Goal: Transaction & Acquisition: Purchase product/service

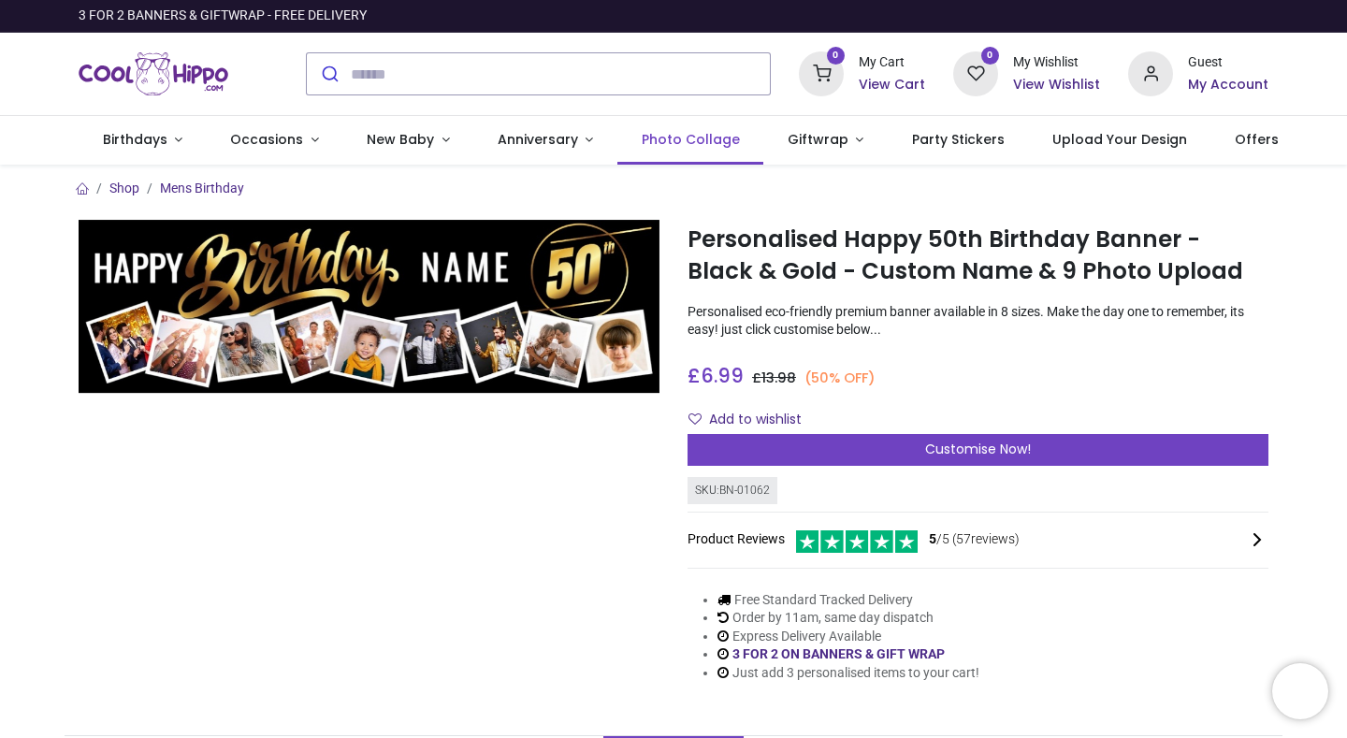
click at [662, 136] on span "Photo Collage" at bounding box center [691, 139] width 98 height 19
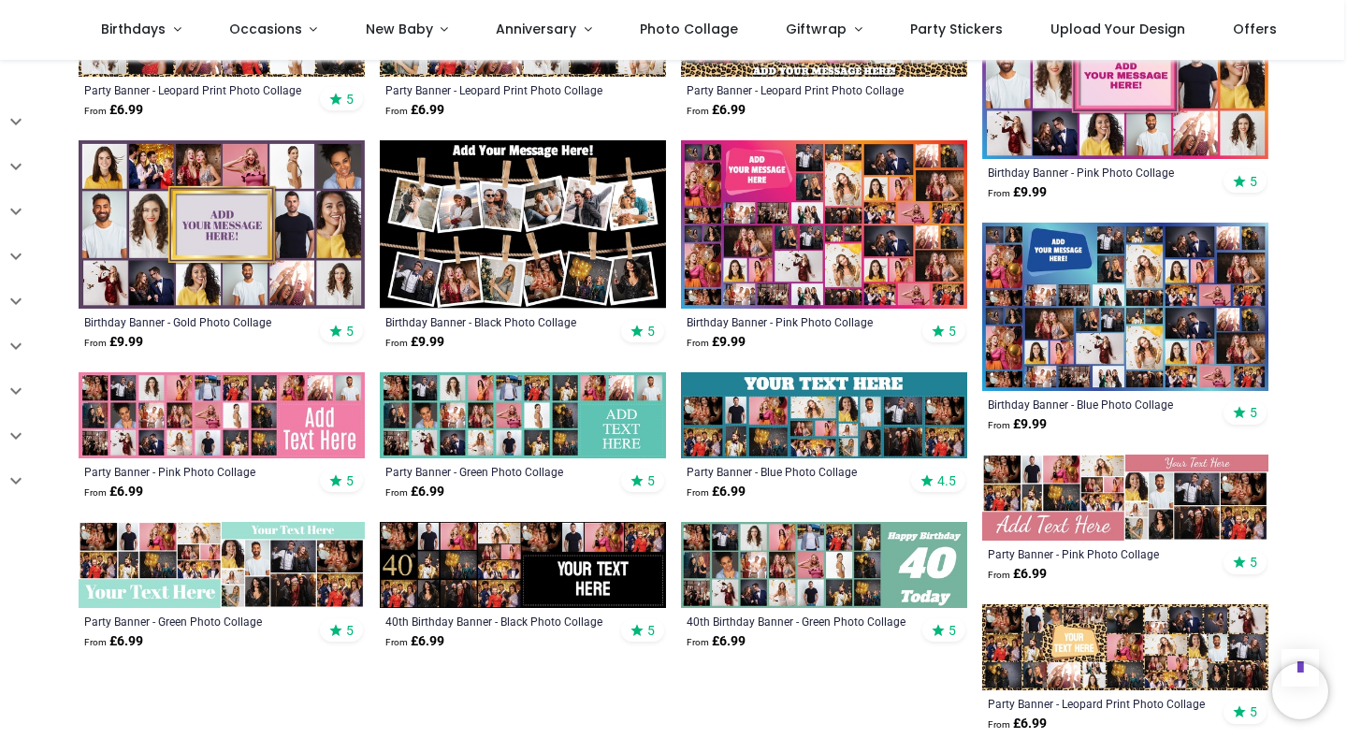
scroll to position [957, 0]
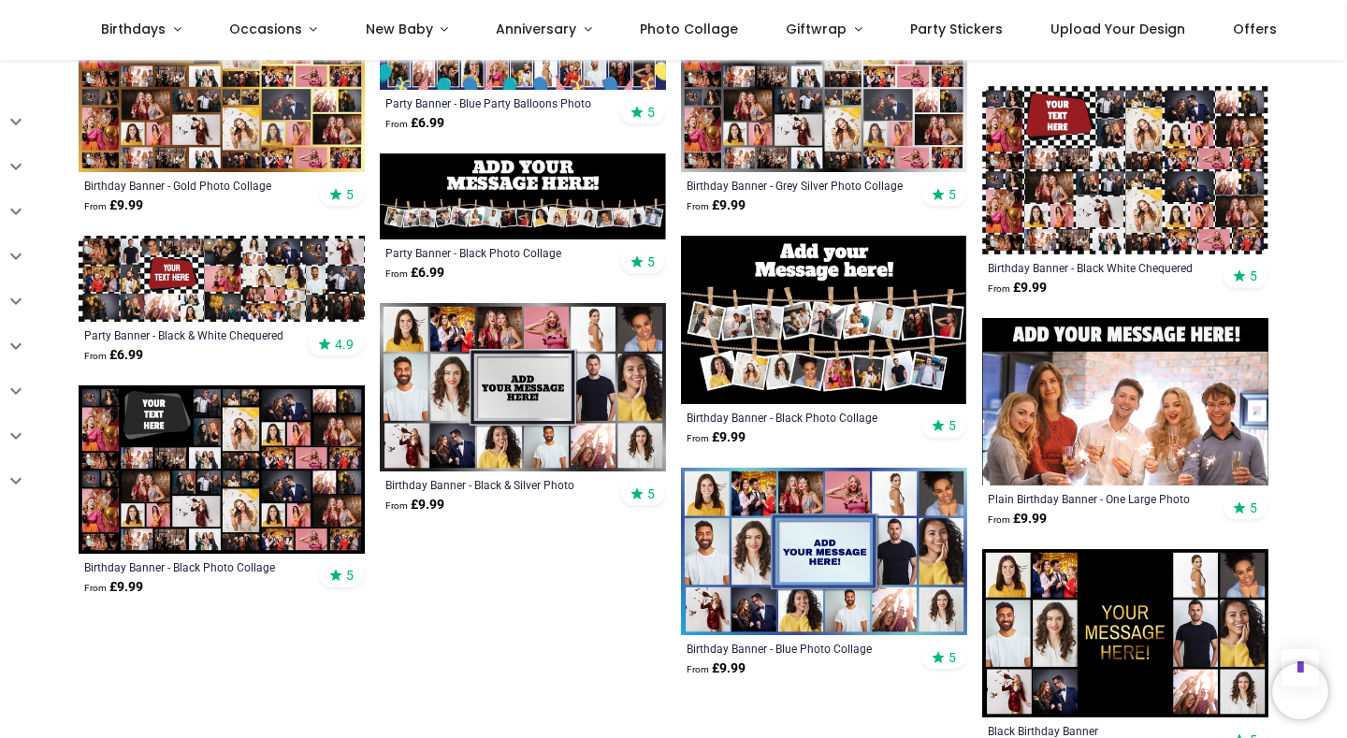
scroll to position [1607, 0]
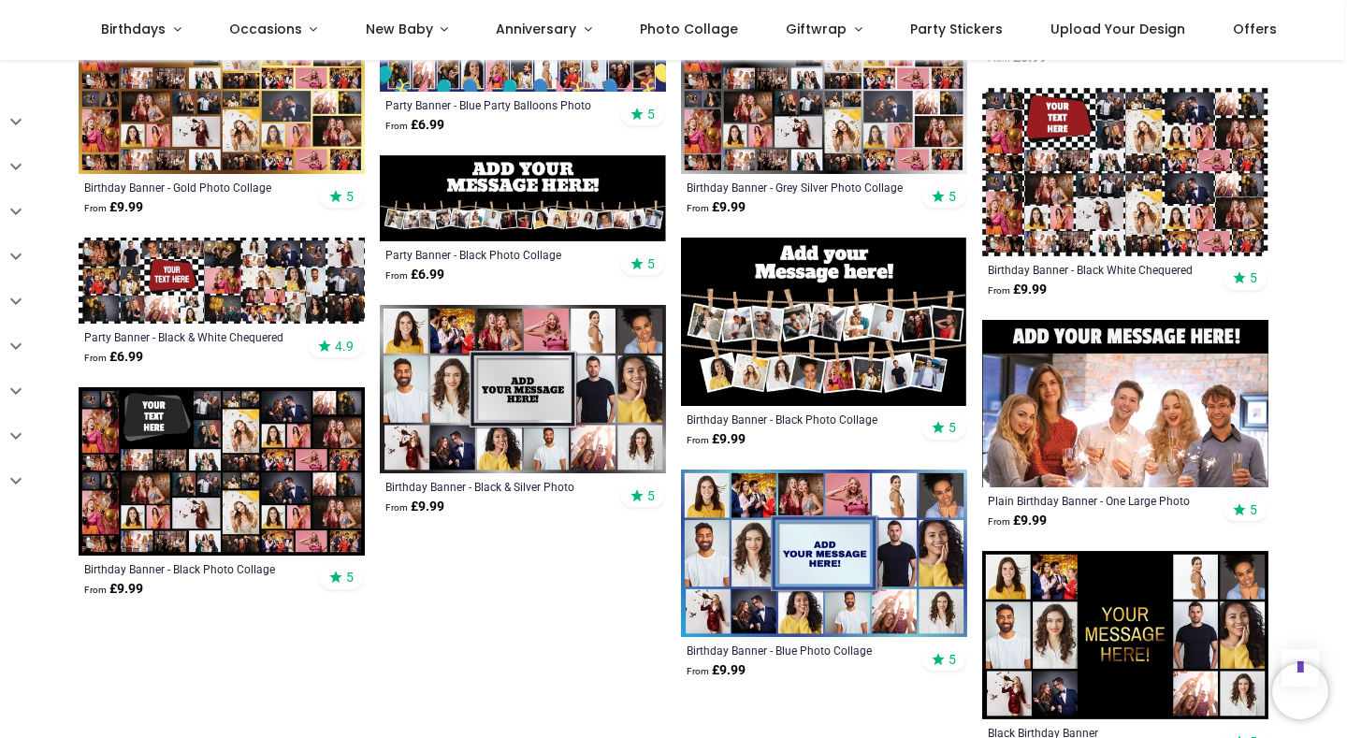
click at [530, 207] on img at bounding box center [523, 198] width 286 height 86
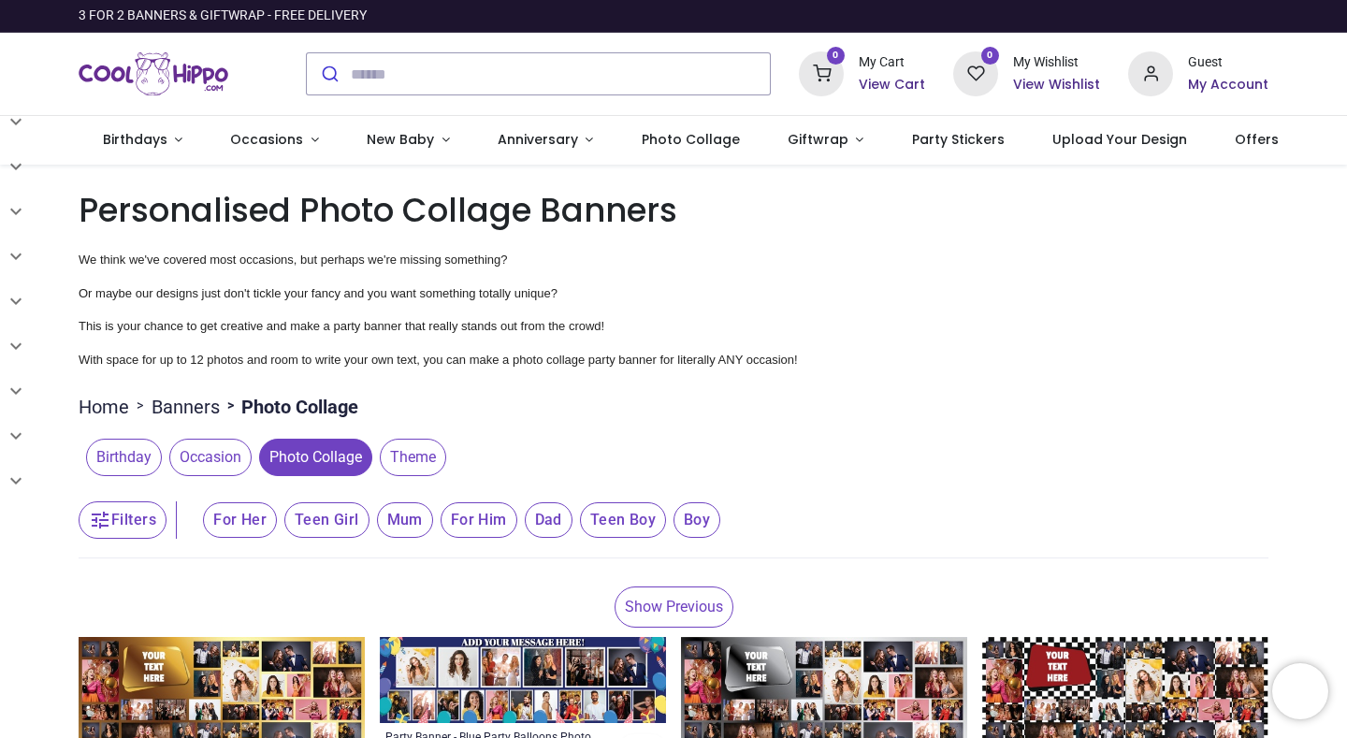
click at [249, 527] on span "For Her" at bounding box center [240, 520] width 74 height 36
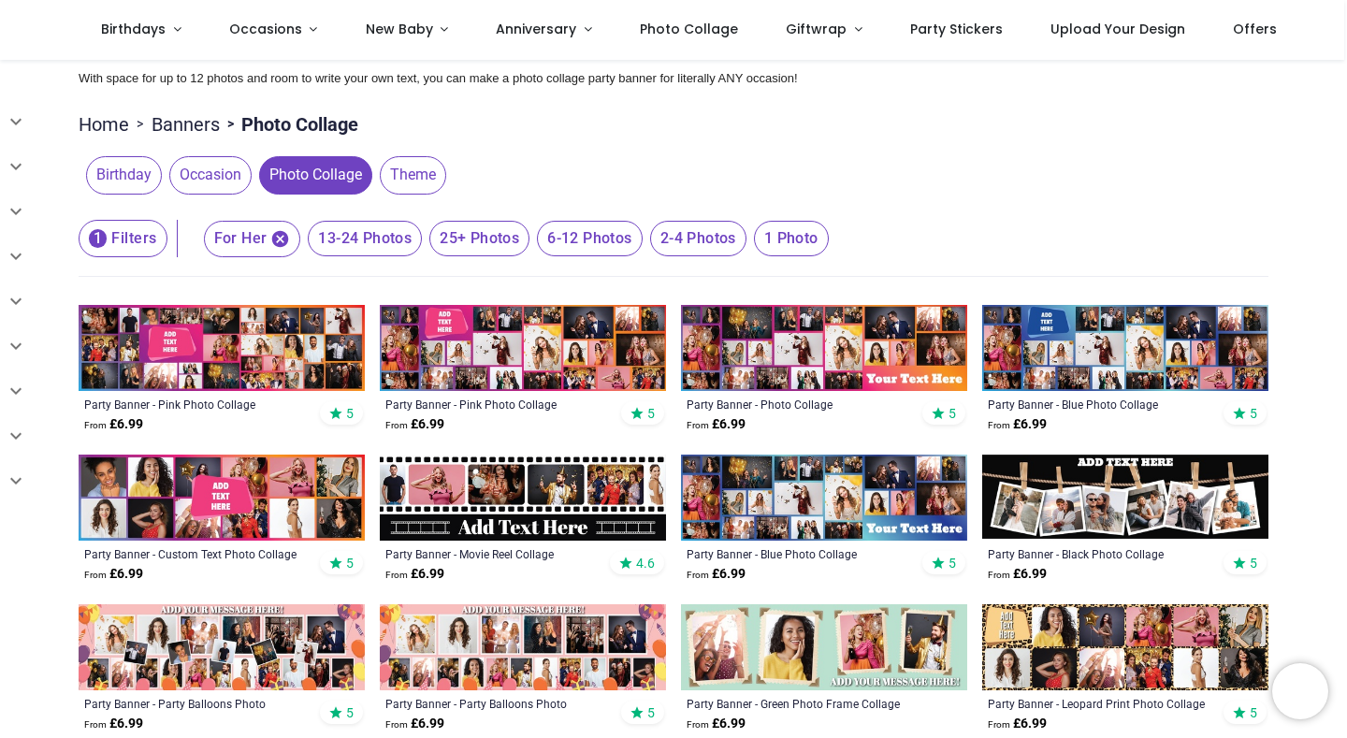
scroll to position [194, 0]
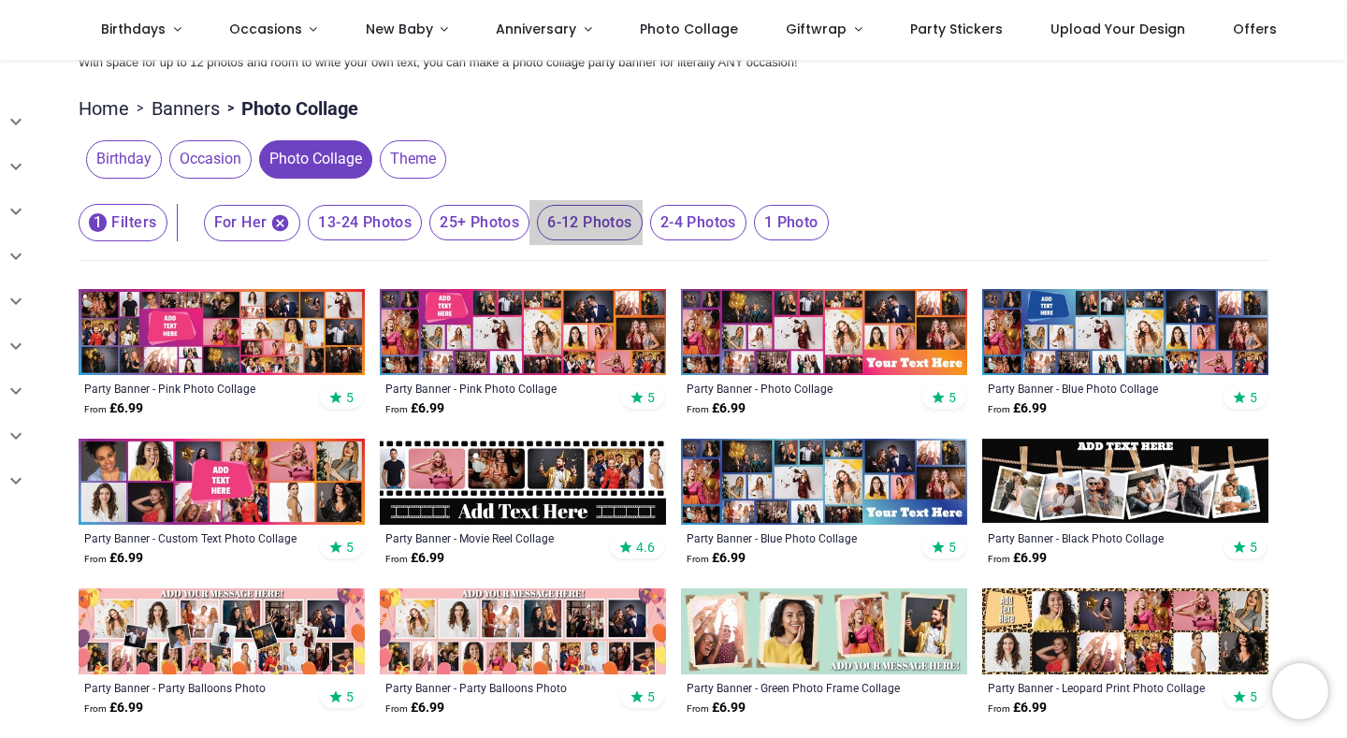
click at [596, 226] on span "6-12 Photos" at bounding box center [589, 223] width 105 height 36
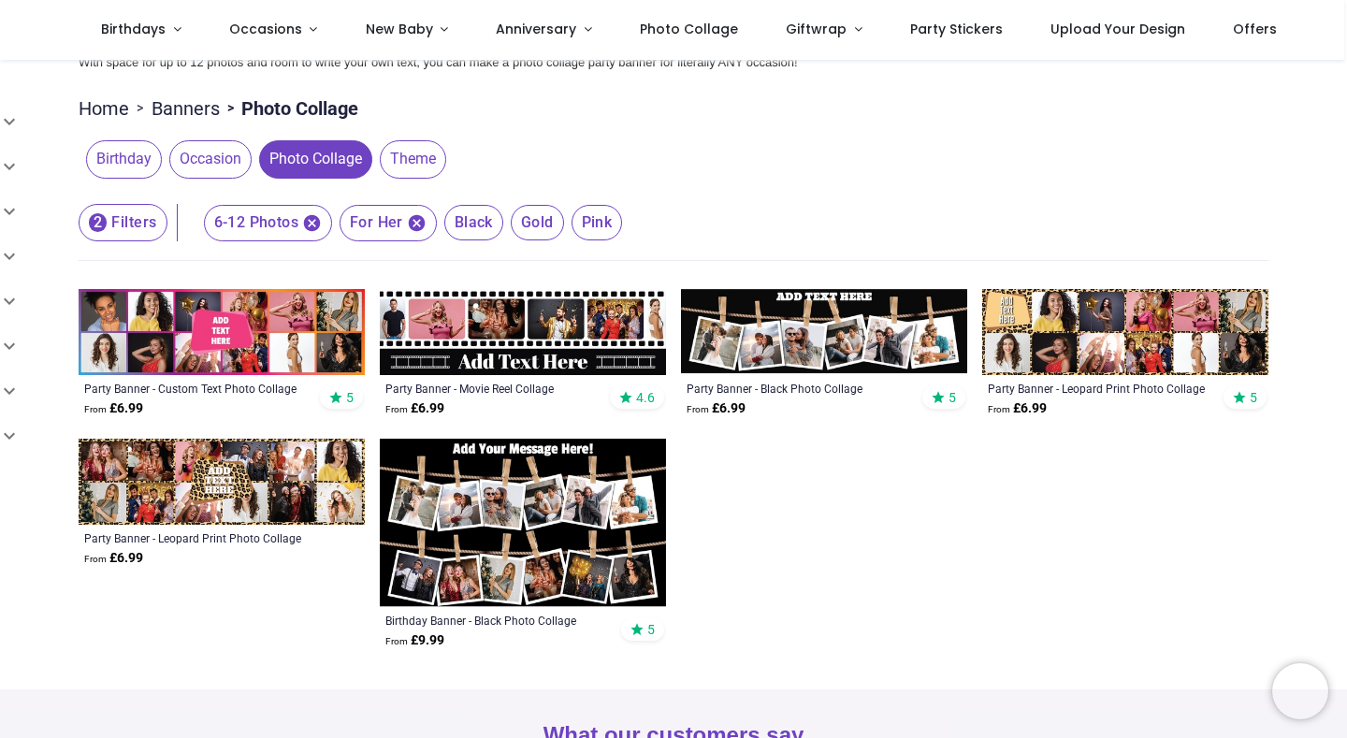
click at [849, 301] on img at bounding box center [824, 332] width 286 height 86
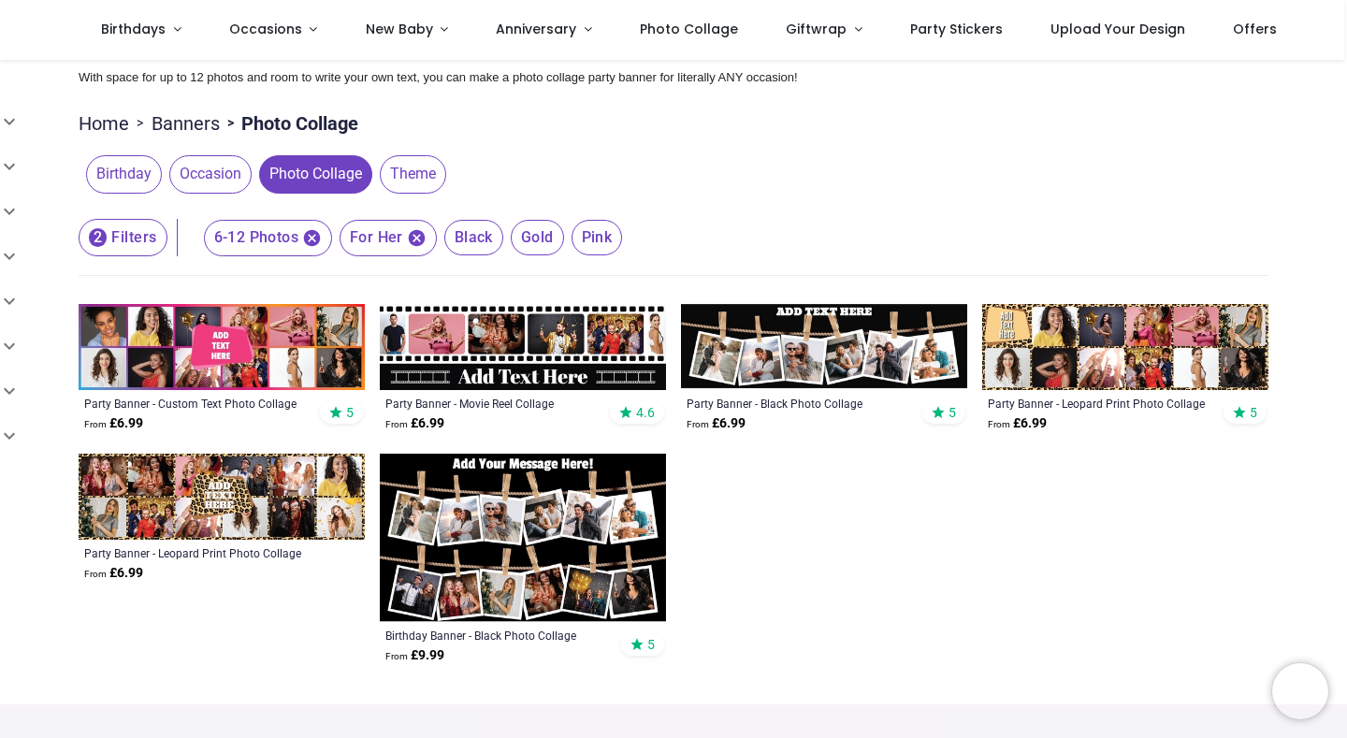
scroll to position [183, 0]
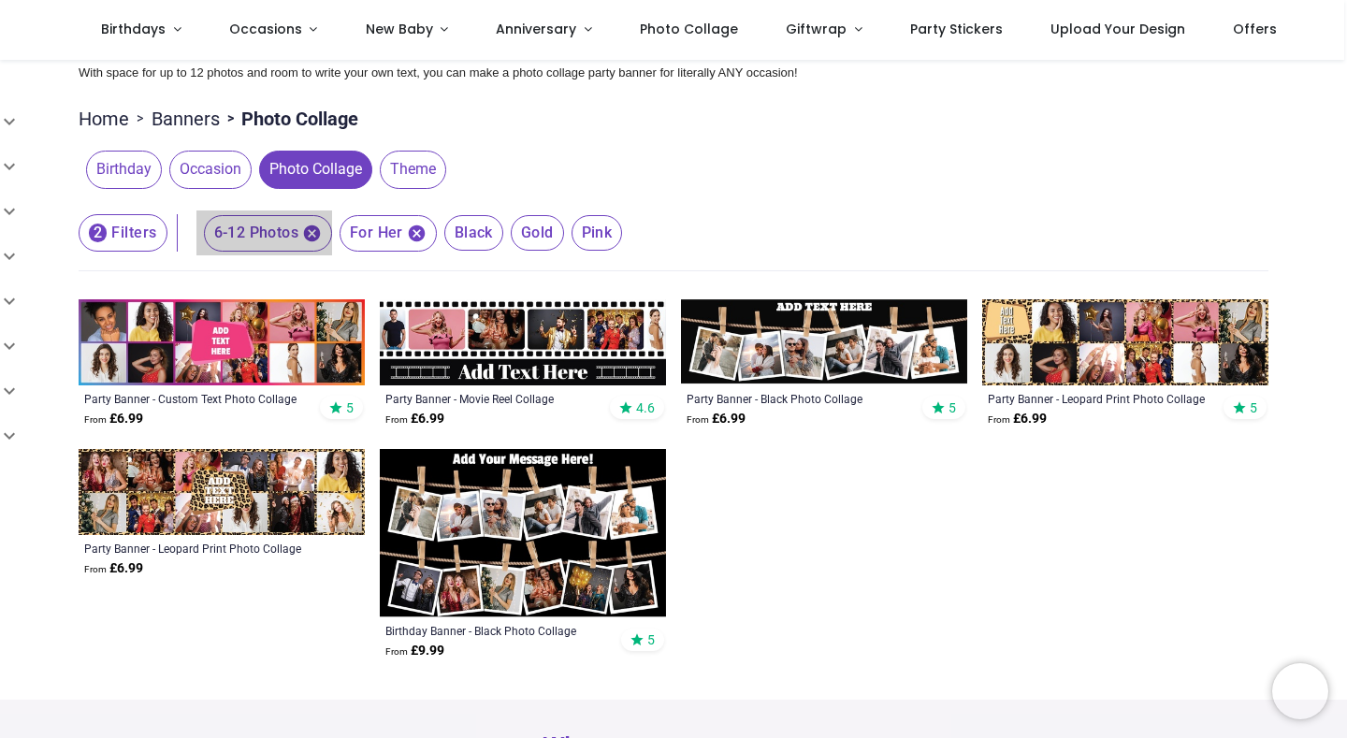
click at [282, 238] on span "6-12 Photos" at bounding box center [268, 233] width 128 height 36
click at [313, 234] on icon "button" at bounding box center [312, 234] width 20 height 20
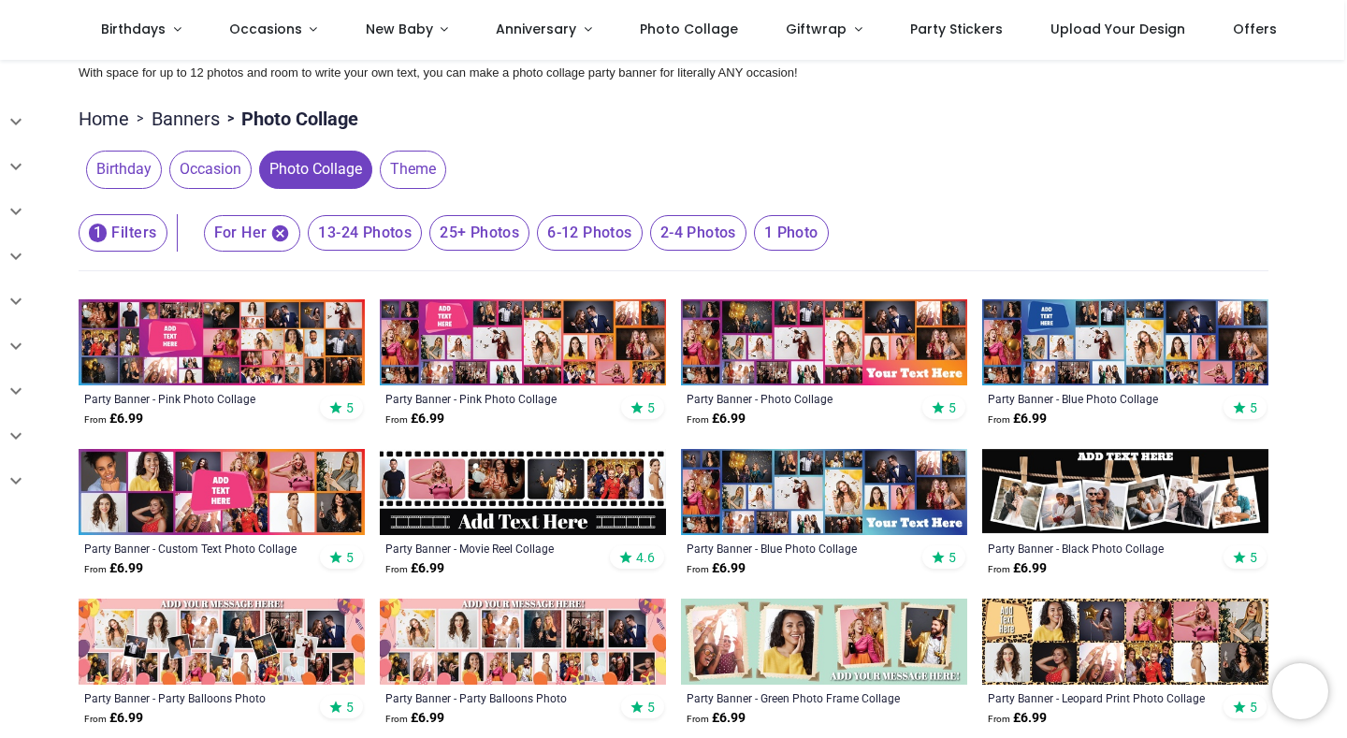
click at [370, 232] on span "13-24 Photos" at bounding box center [365, 233] width 114 height 36
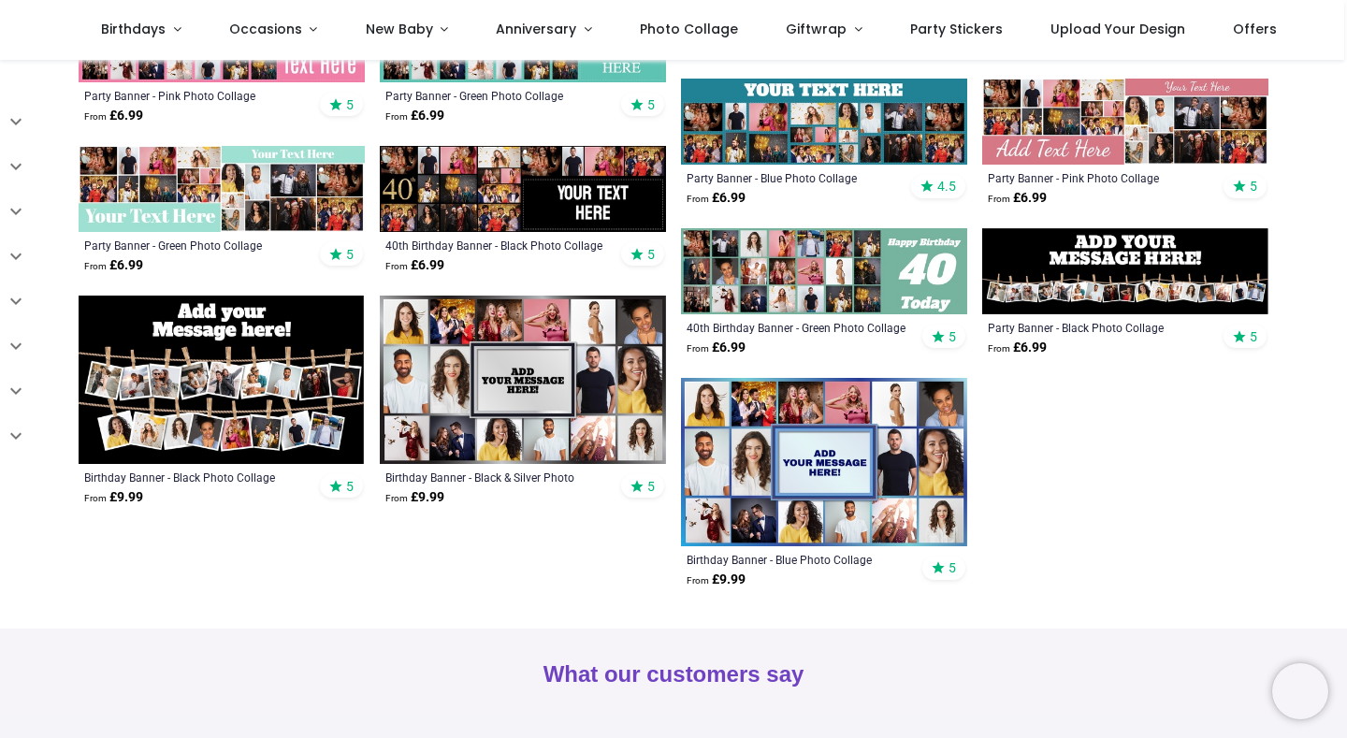
scroll to position [637, 0]
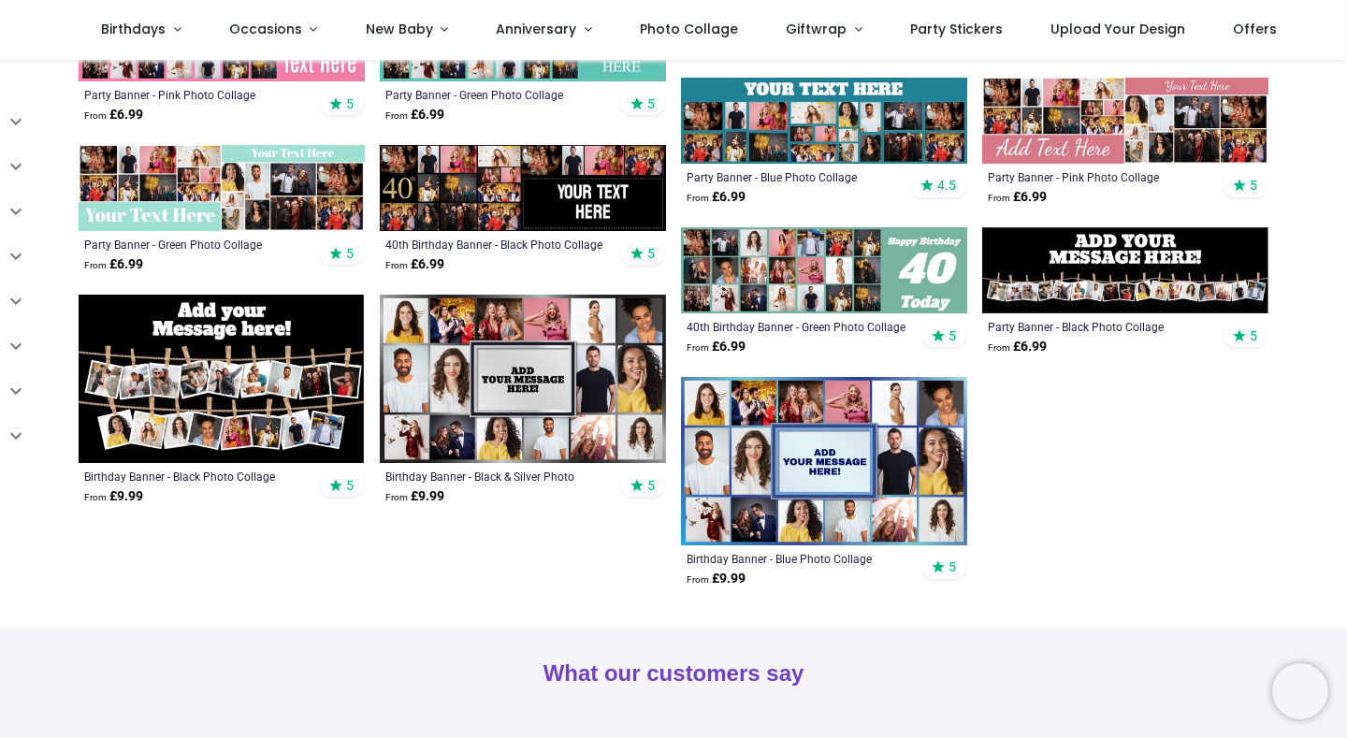
click at [551, 190] on img at bounding box center [523, 188] width 286 height 86
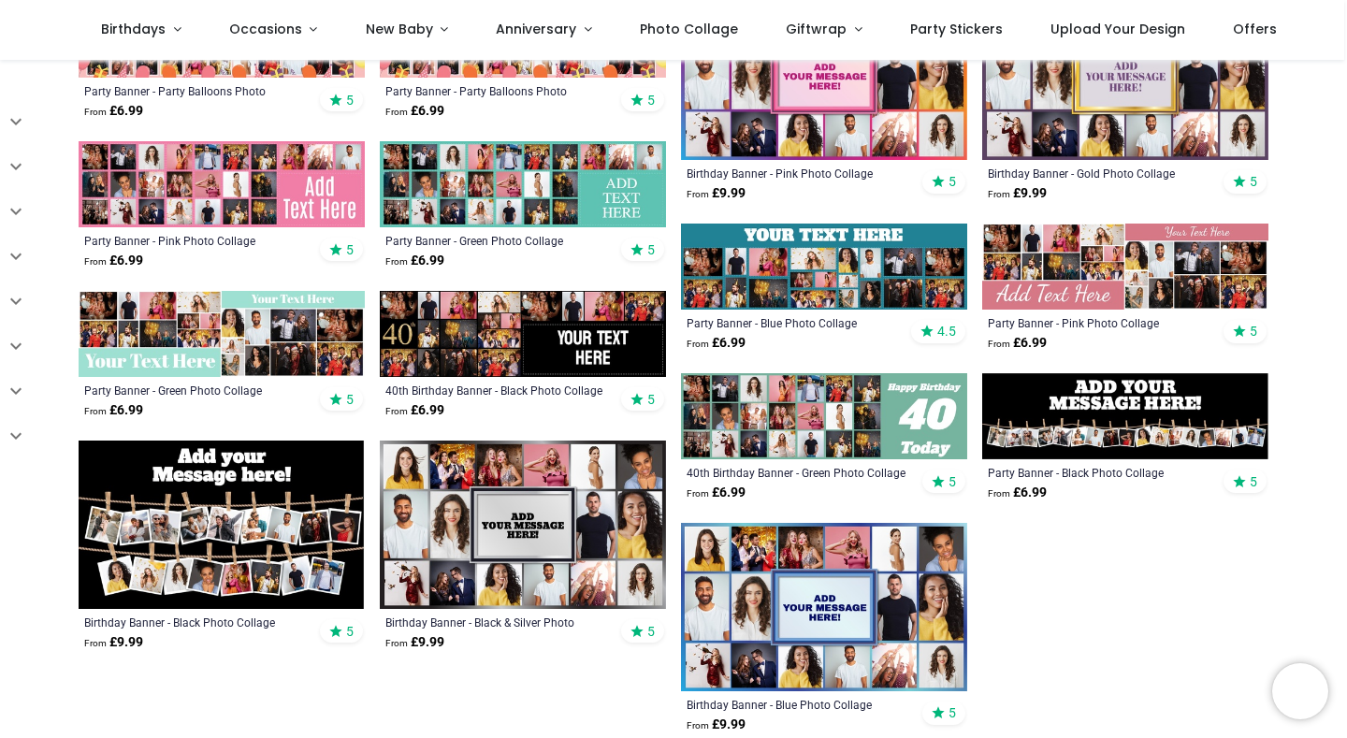
scroll to position [498, 0]
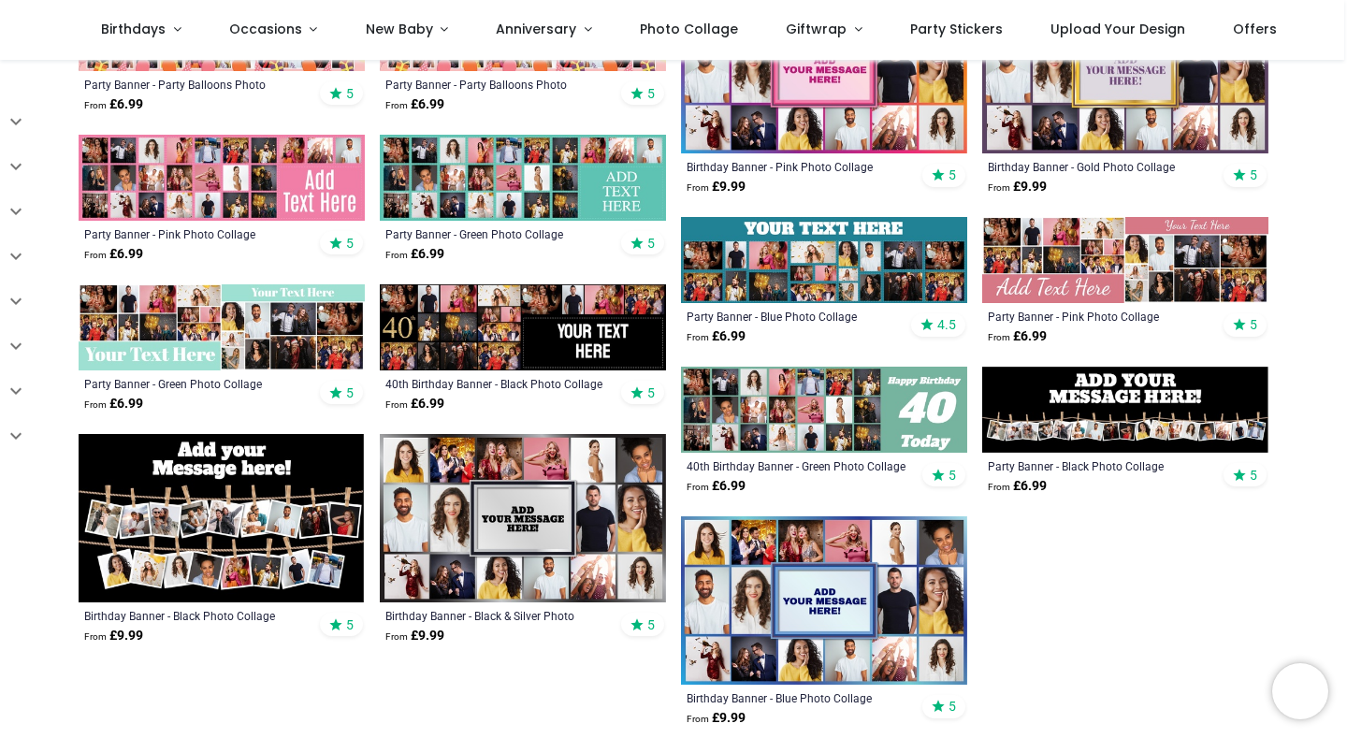
click at [1059, 404] on img at bounding box center [1125, 410] width 286 height 86
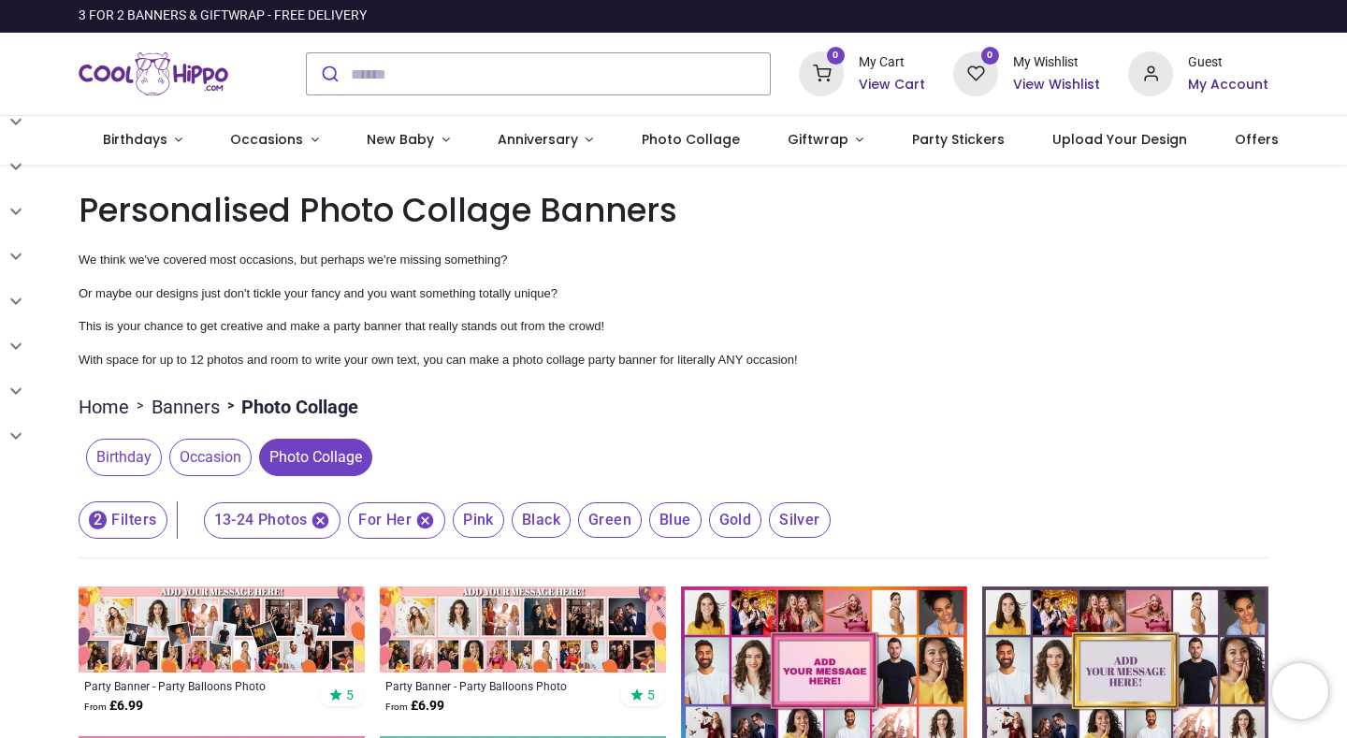
click at [1205, 85] on h6 "My Account" at bounding box center [1228, 85] width 80 height 19
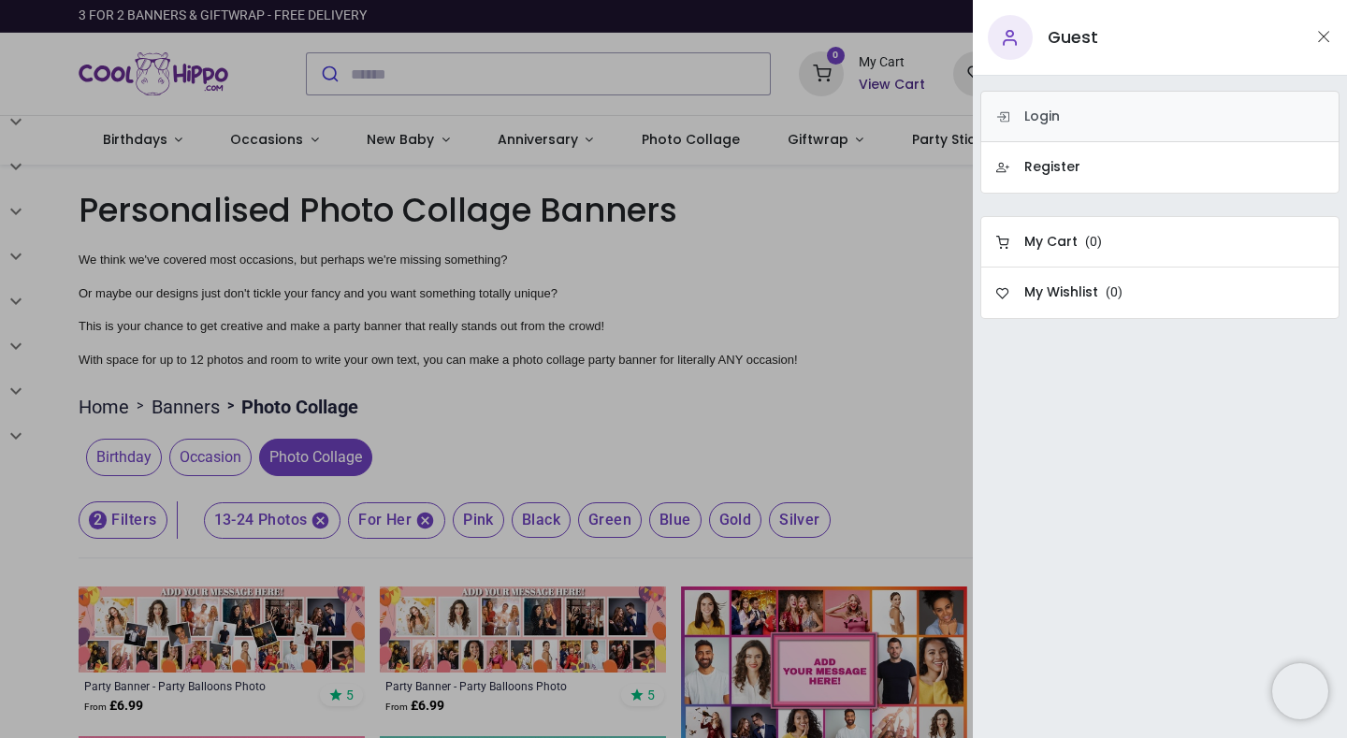
drag, startPoint x: 1043, startPoint y: 115, endPoint x: 1079, endPoint y: 109, distance: 36.9
click at [1043, 115] on h6 "Login" at bounding box center [1042, 117] width 36 height 19
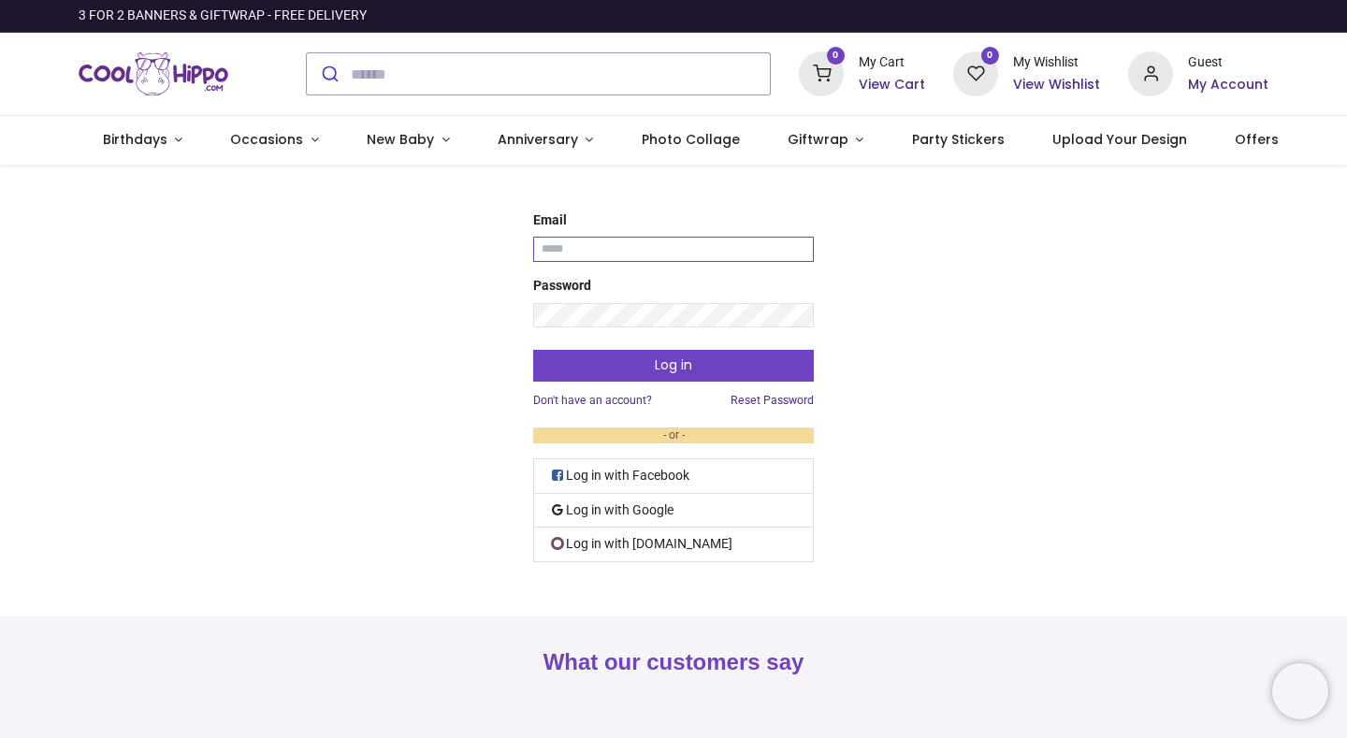
click at [680, 248] on input "Email" at bounding box center [673, 249] width 281 height 25
type input "**********"
click at [533, 350] on button "Log in" at bounding box center [673, 366] width 281 height 32
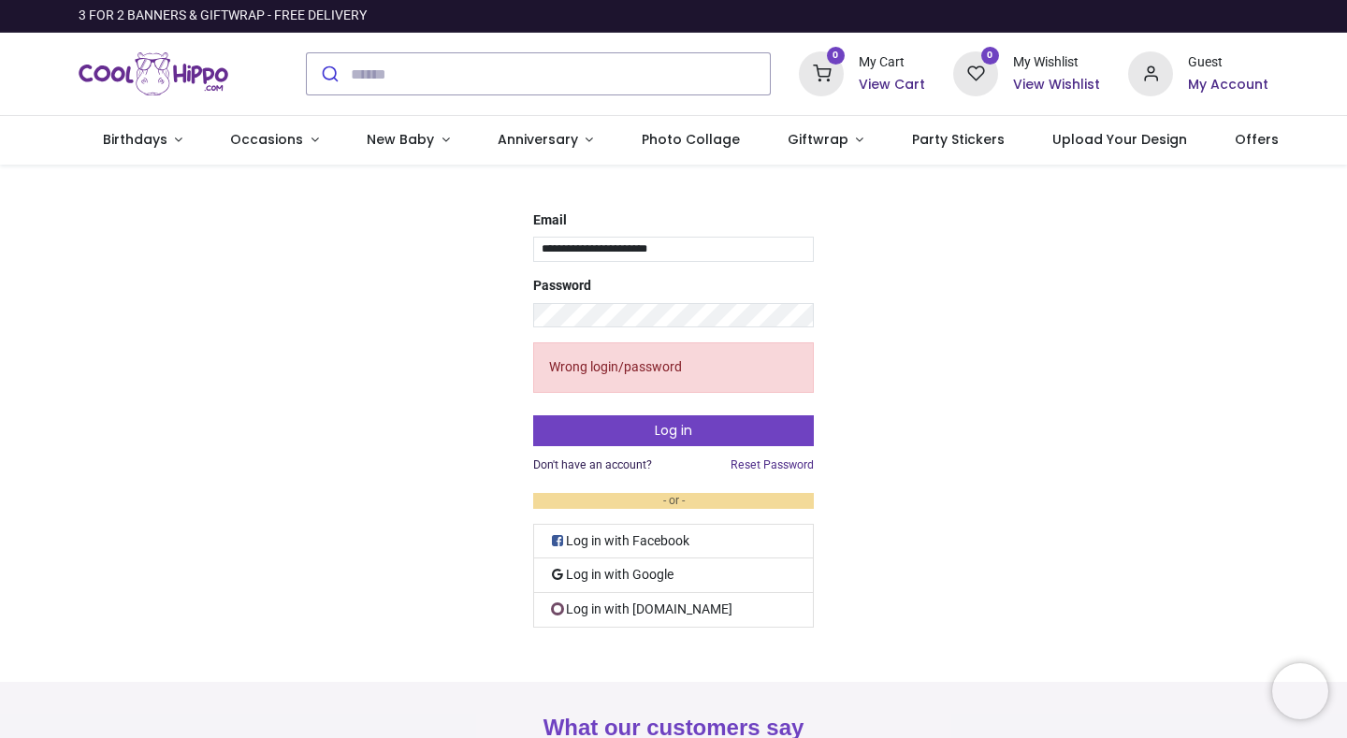
click at [587, 466] on link "Don't have an account?" at bounding box center [592, 465] width 119 height 16
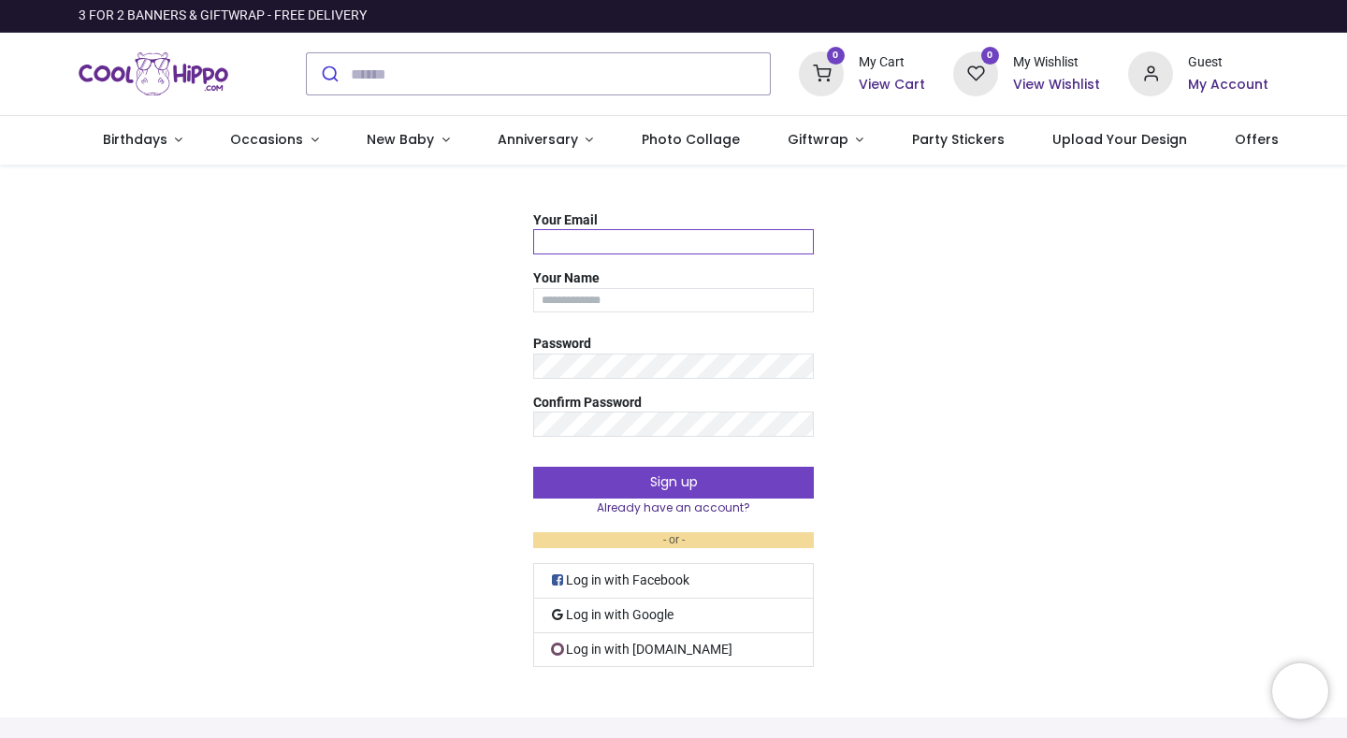
click at [629, 244] on input "Your Email" at bounding box center [673, 241] width 281 height 25
type input "**********"
click at [651, 309] on input "Your Name" at bounding box center [673, 300] width 281 height 25
type input "*"
type input "**********"
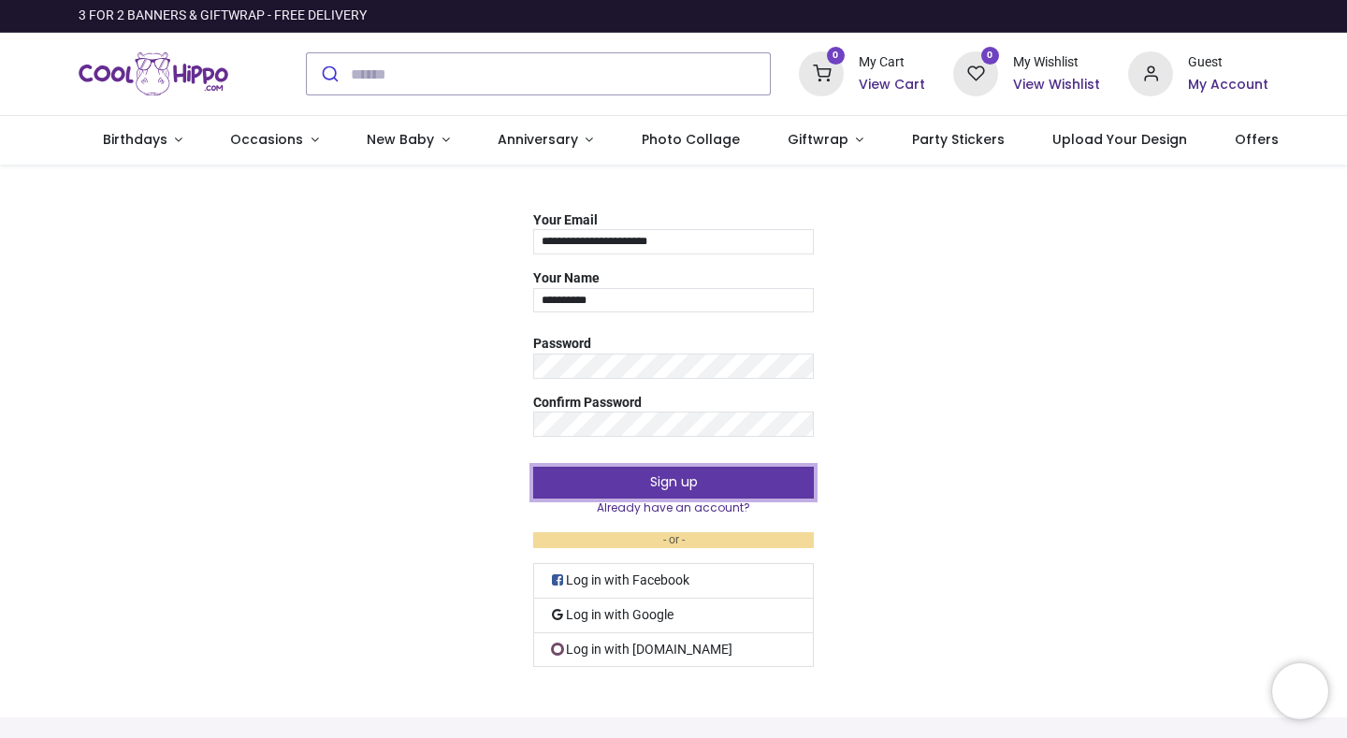
click at [655, 485] on button "Sign up" at bounding box center [673, 483] width 281 height 32
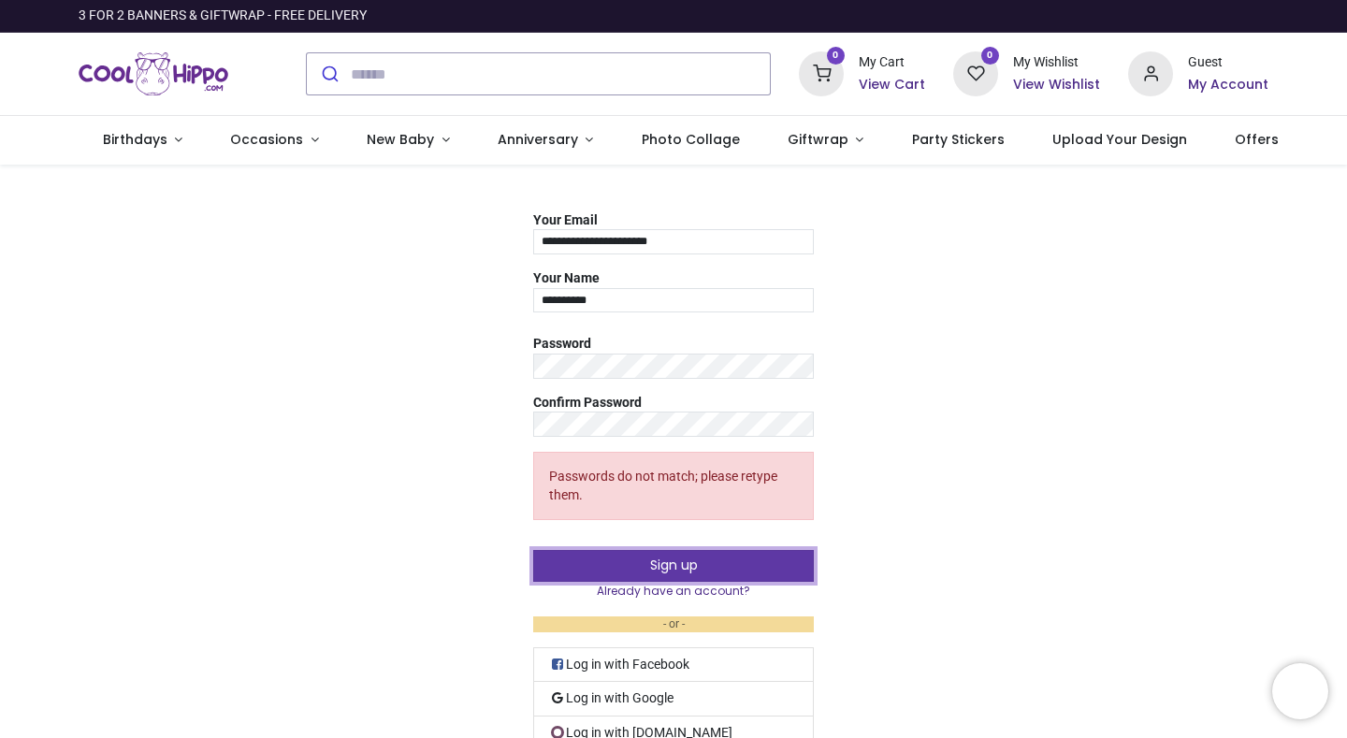
click at [670, 562] on button "Sign up" at bounding box center [673, 566] width 281 height 32
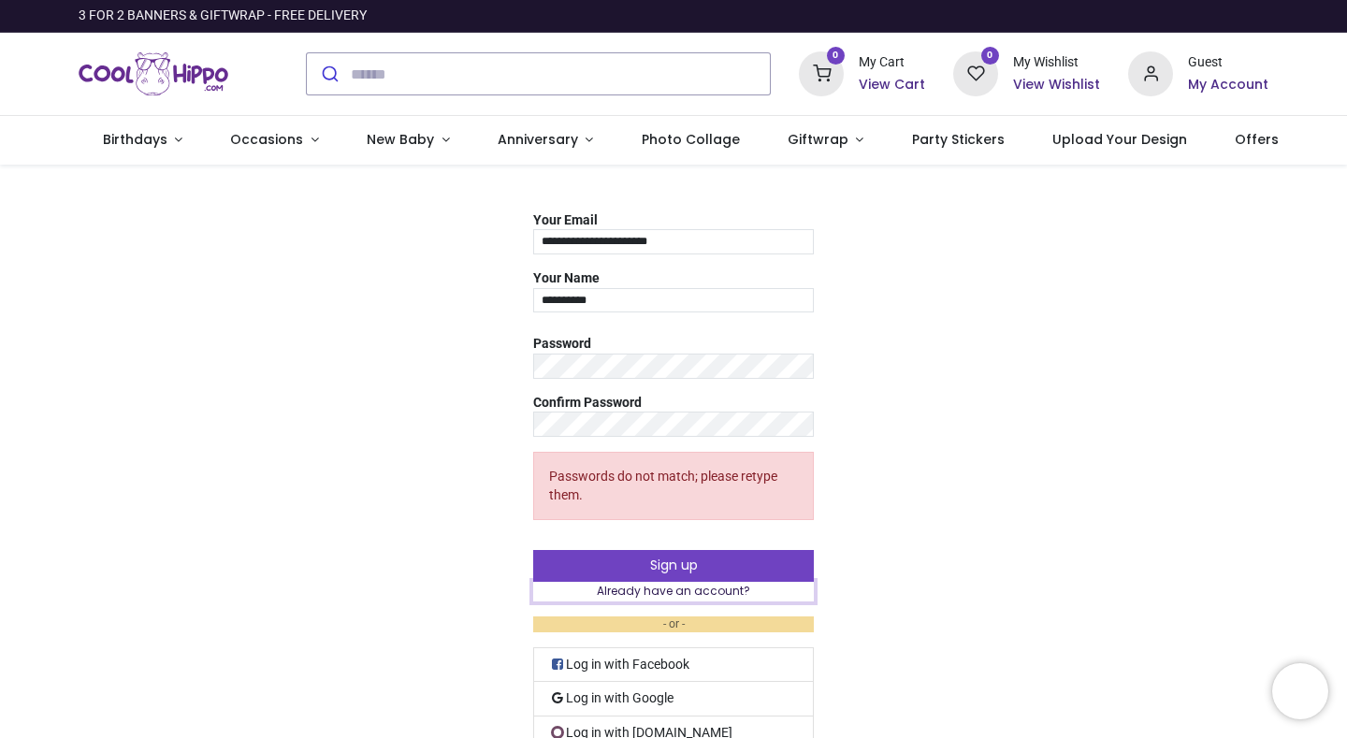
click at [672, 589] on link "Already have an account?" at bounding box center [673, 592] width 281 height 20
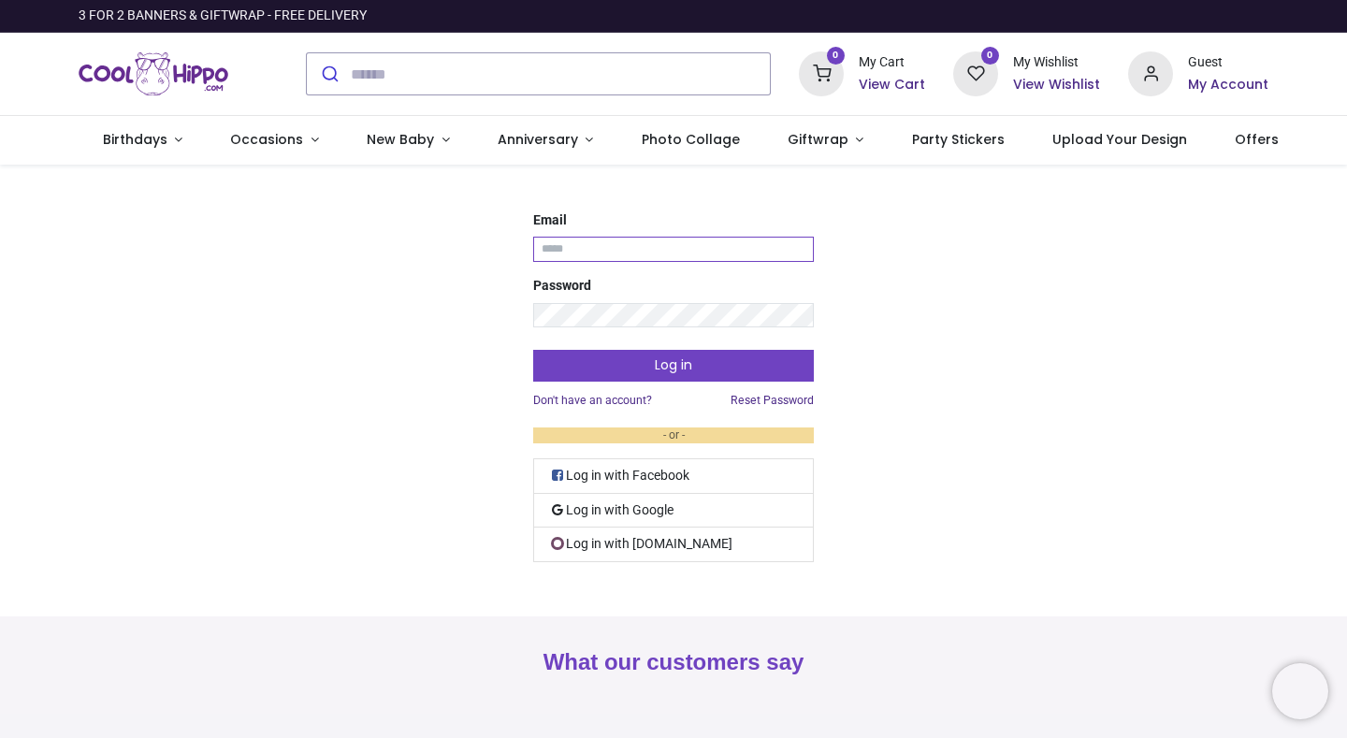
click at [564, 253] on input "Email" at bounding box center [673, 249] width 281 height 25
type input "**********"
click at [750, 399] on link "Reset Password" at bounding box center [771, 401] width 83 height 16
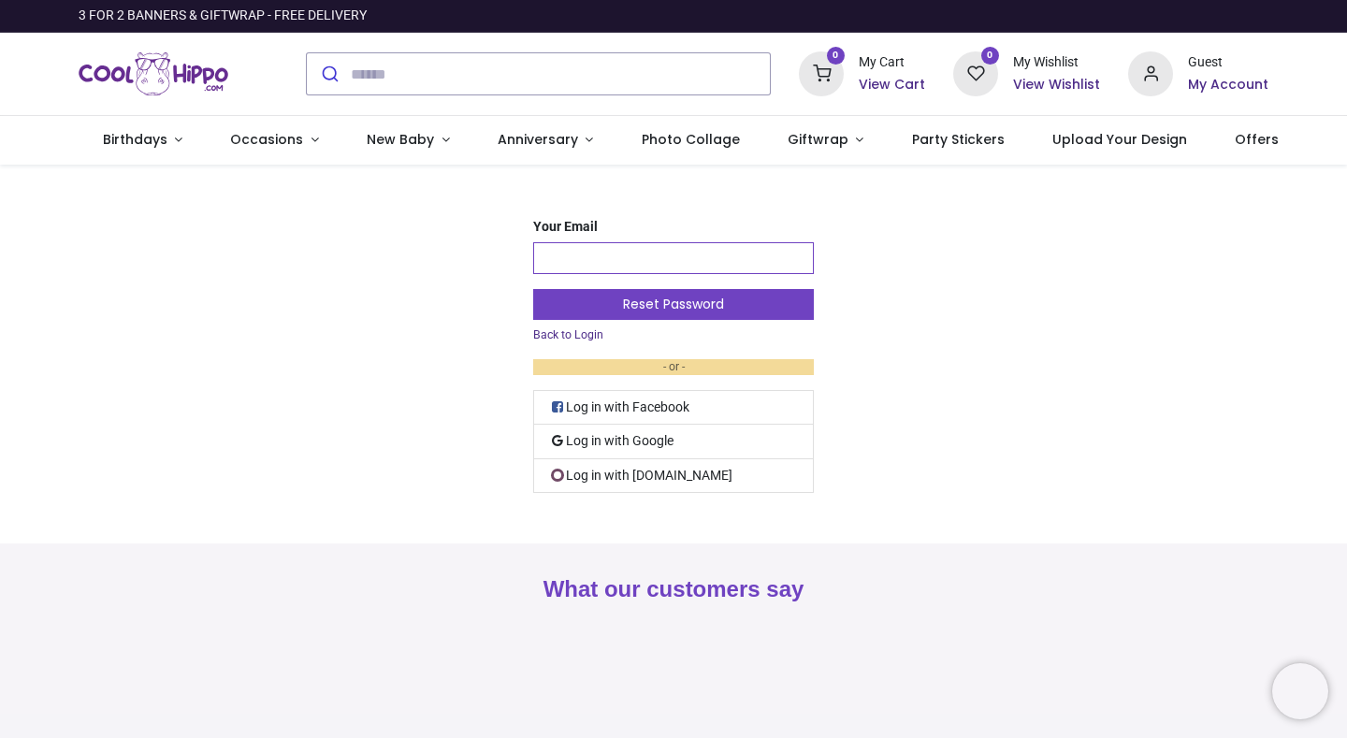
click at [623, 259] on input "Your Email" at bounding box center [673, 258] width 281 height 32
type input "**********"
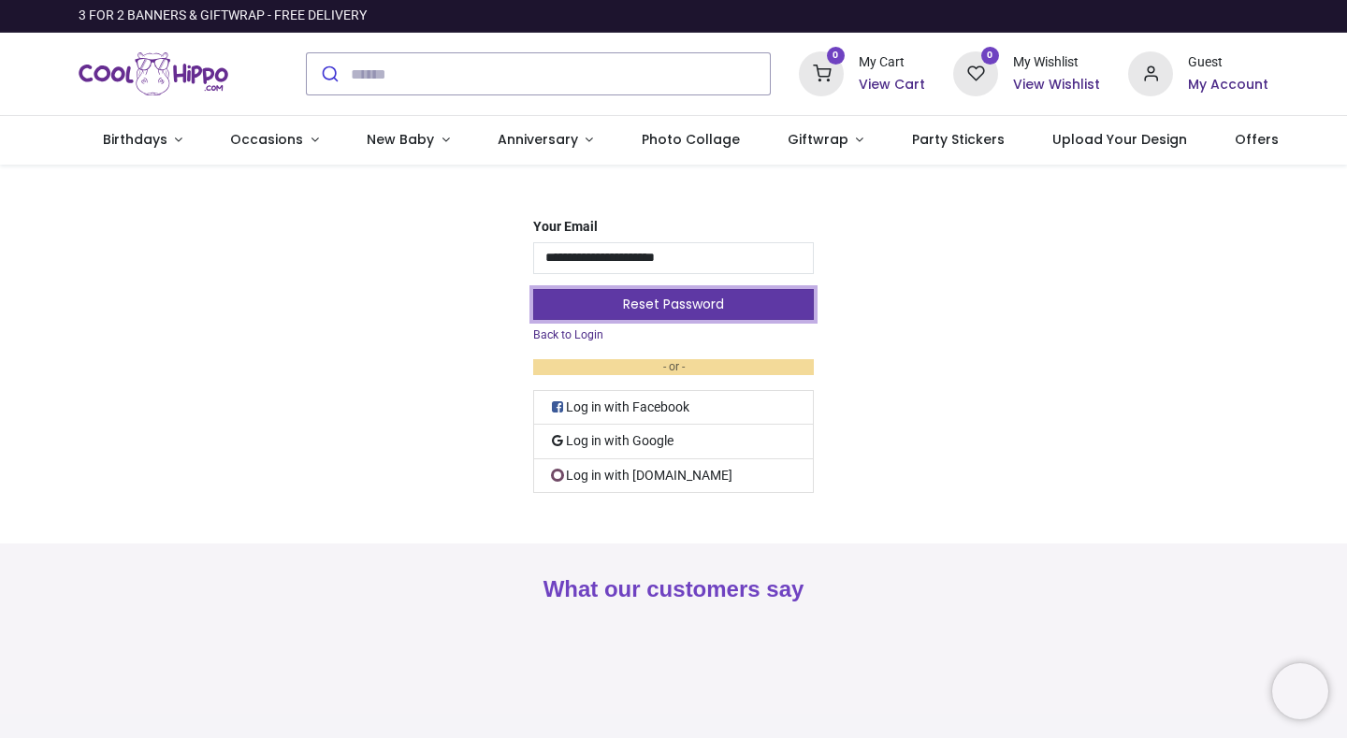
click at [669, 310] on button "Reset Password" at bounding box center [673, 305] width 281 height 32
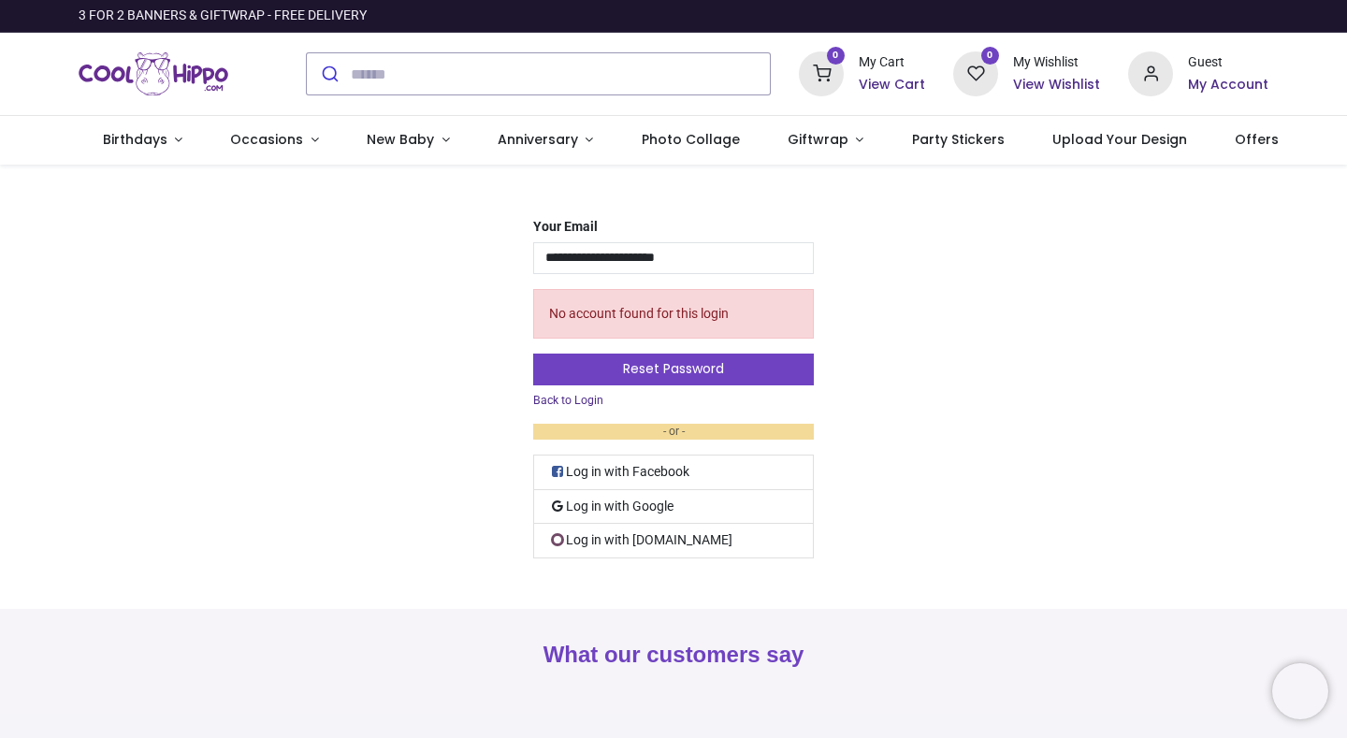
click at [572, 402] on link "Back to Login" at bounding box center [568, 401] width 70 height 16
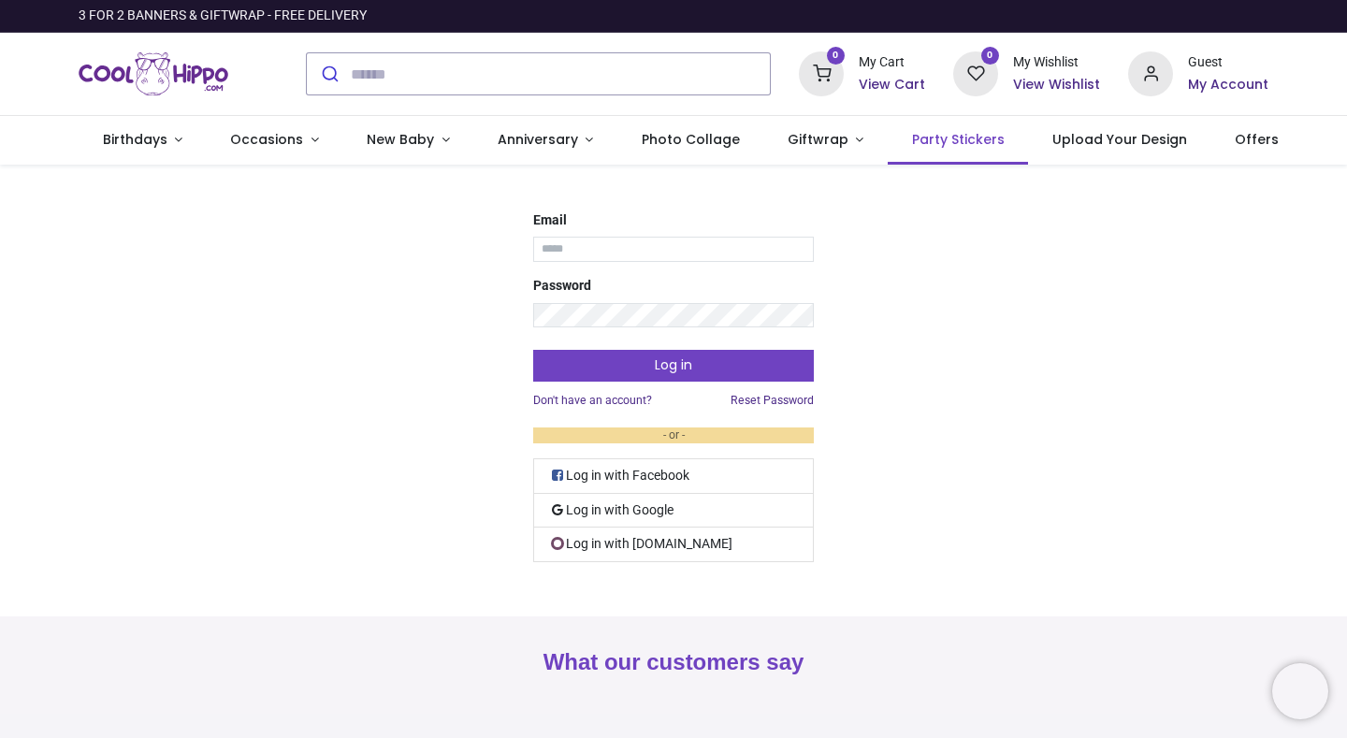
click at [929, 135] on span "Party Stickers" at bounding box center [958, 139] width 93 height 19
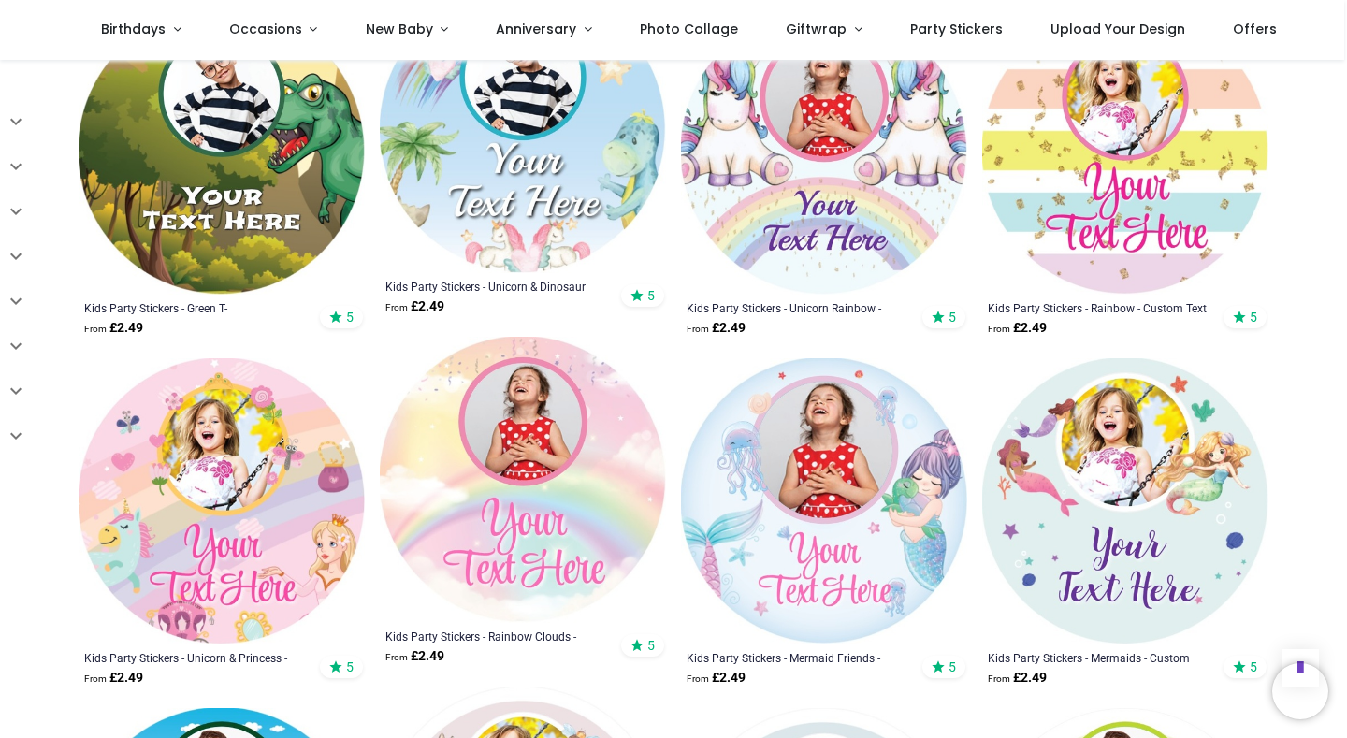
scroll to position [1500, 0]
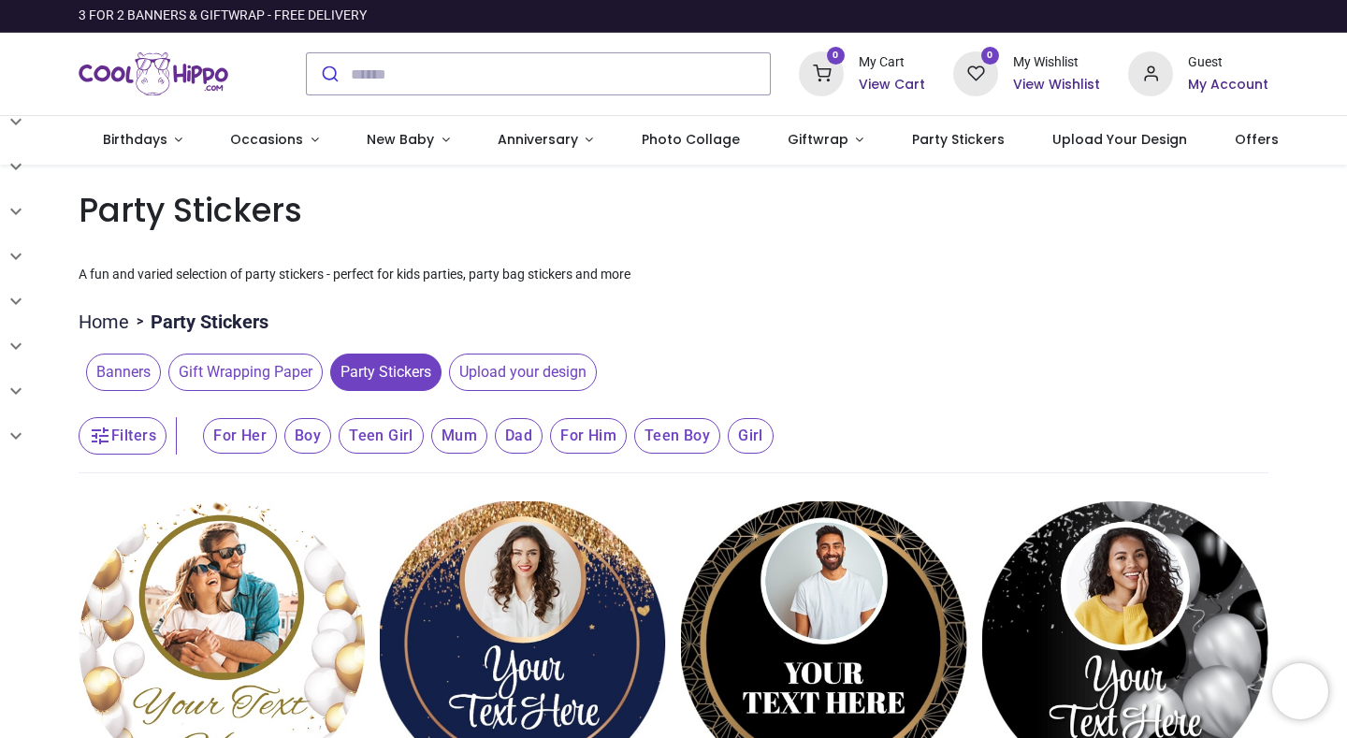
click at [1158, 77] on icon at bounding box center [1150, 73] width 45 height 45
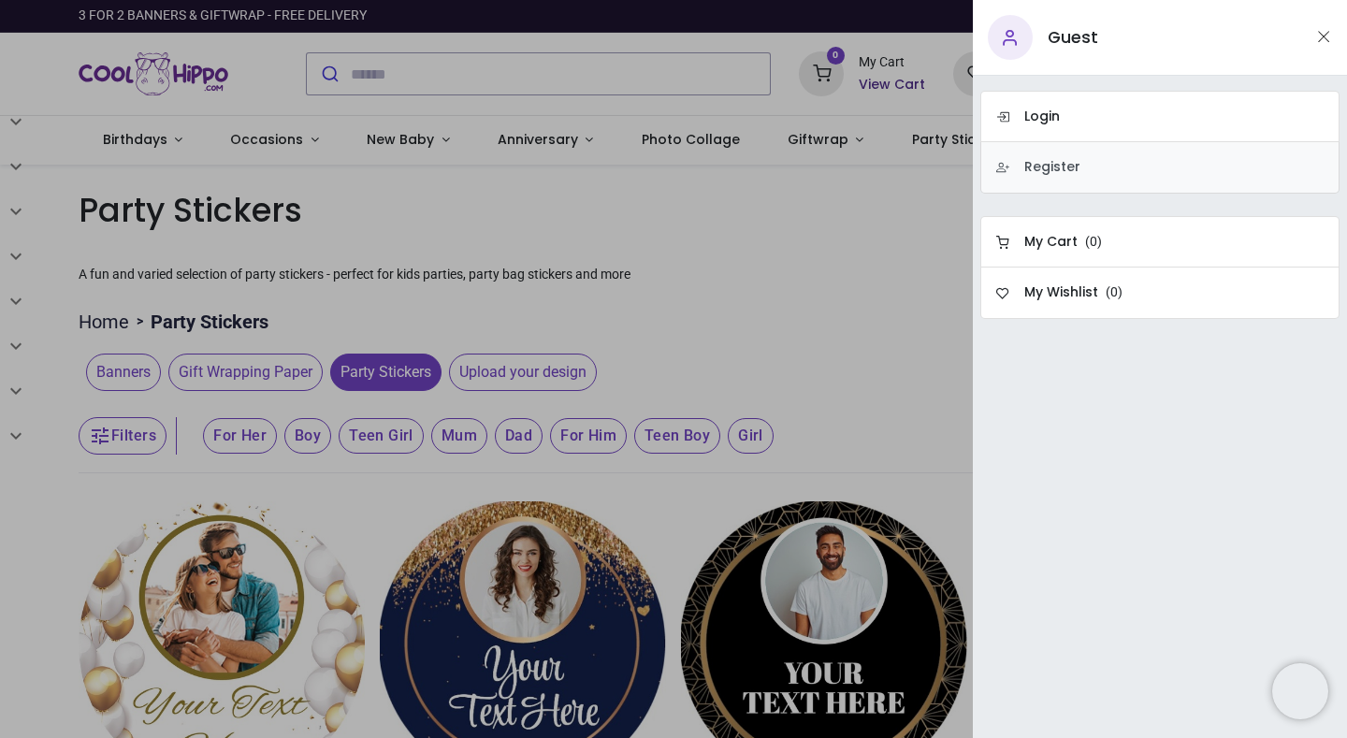
click at [1049, 166] on h6 "Register" at bounding box center [1052, 167] width 56 height 19
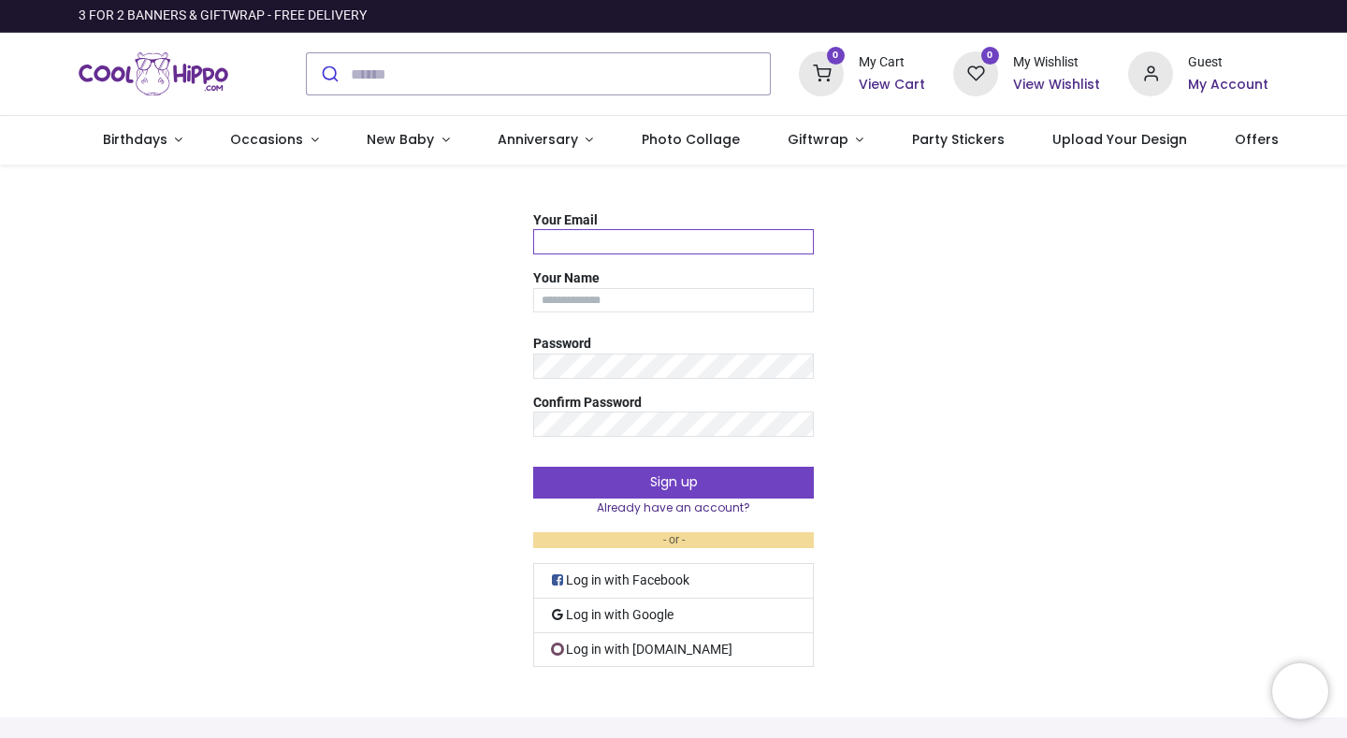
click at [726, 238] on input "Your Email" at bounding box center [673, 241] width 281 height 25
type input "**********"
click at [573, 305] on input "Your Name" at bounding box center [673, 300] width 281 height 25
type input "**********"
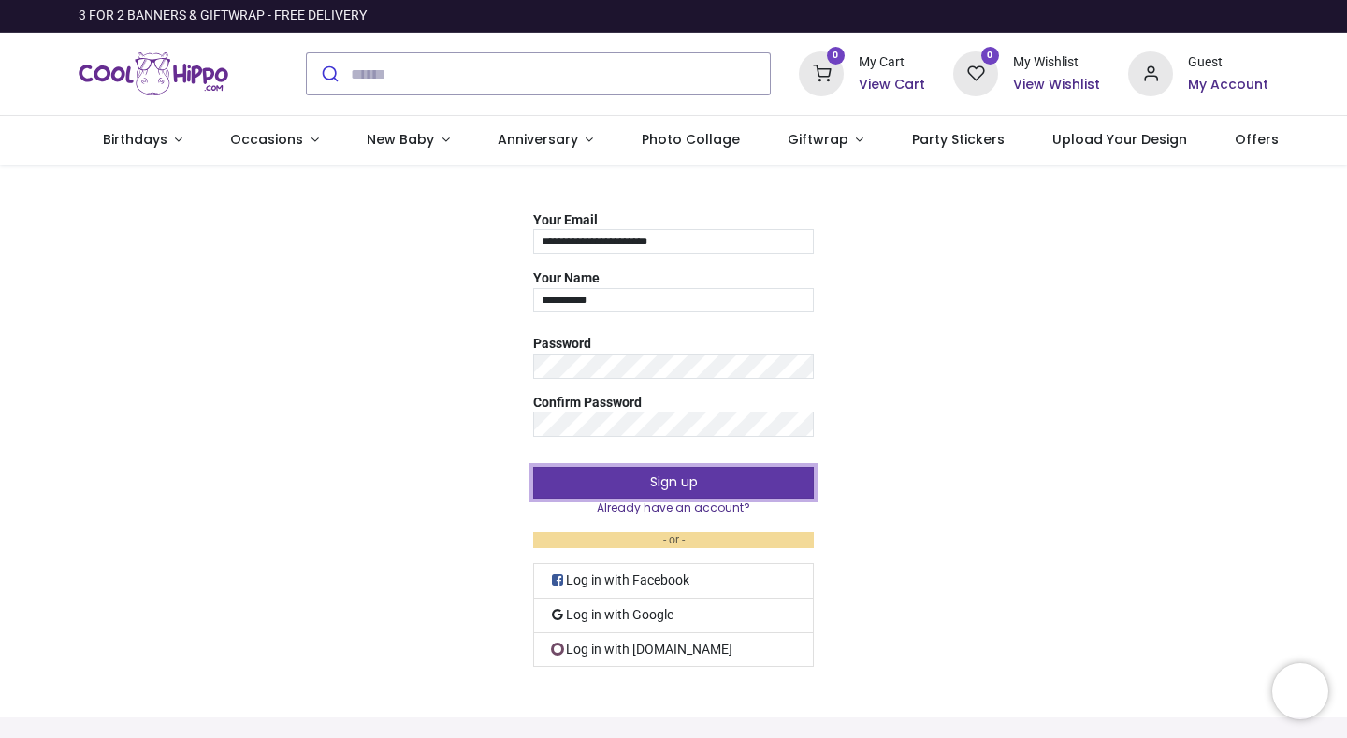
click at [738, 488] on button "Sign up" at bounding box center [673, 483] width 281 height 32
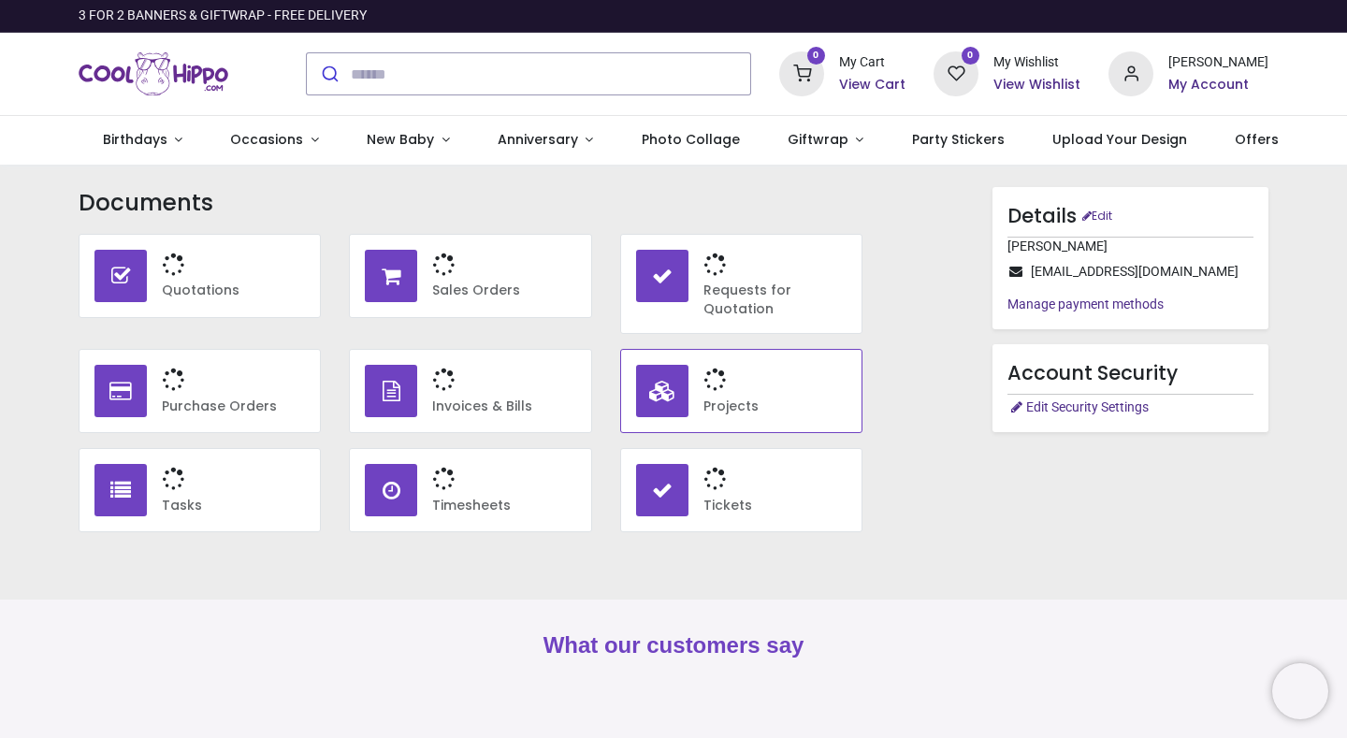
type input "**********"
click at [168, 137] on link "Birthdays" at bounding box center [143, 140] width 128 height 49
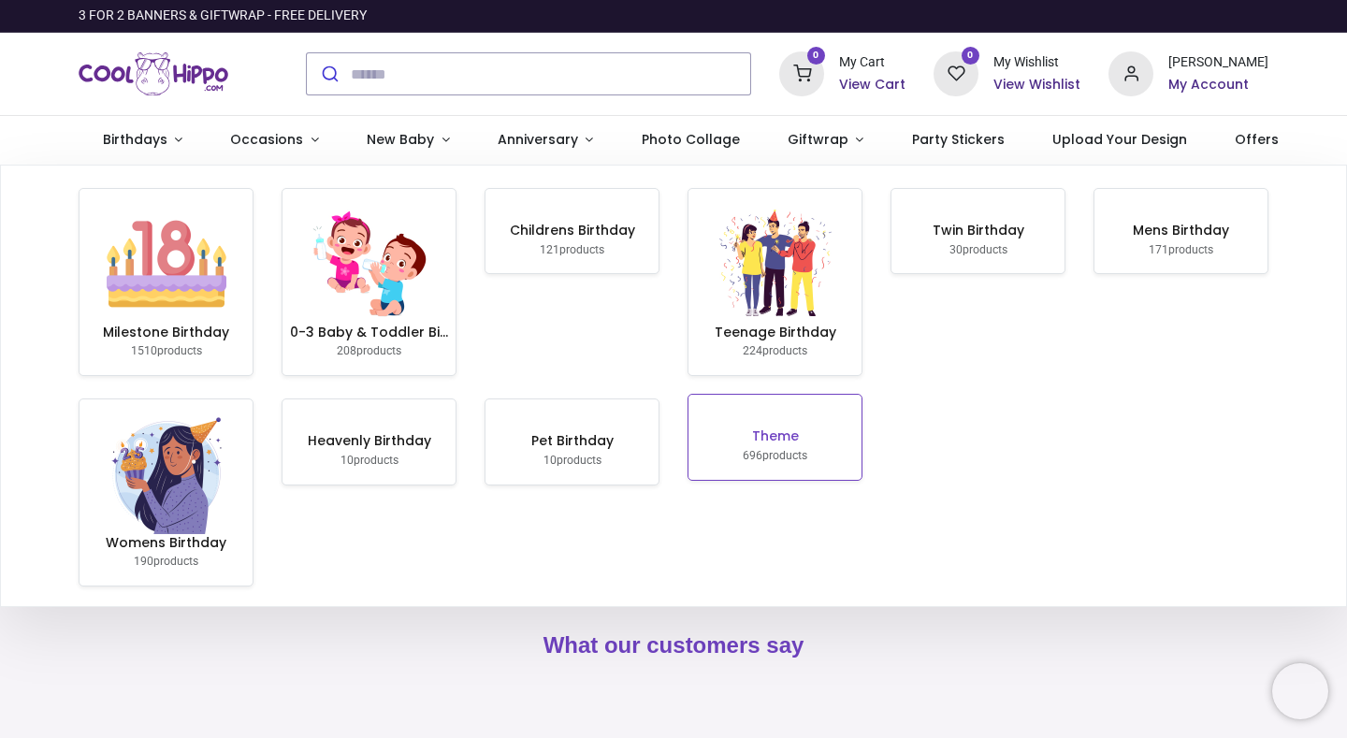
scroll to position [10, 0]
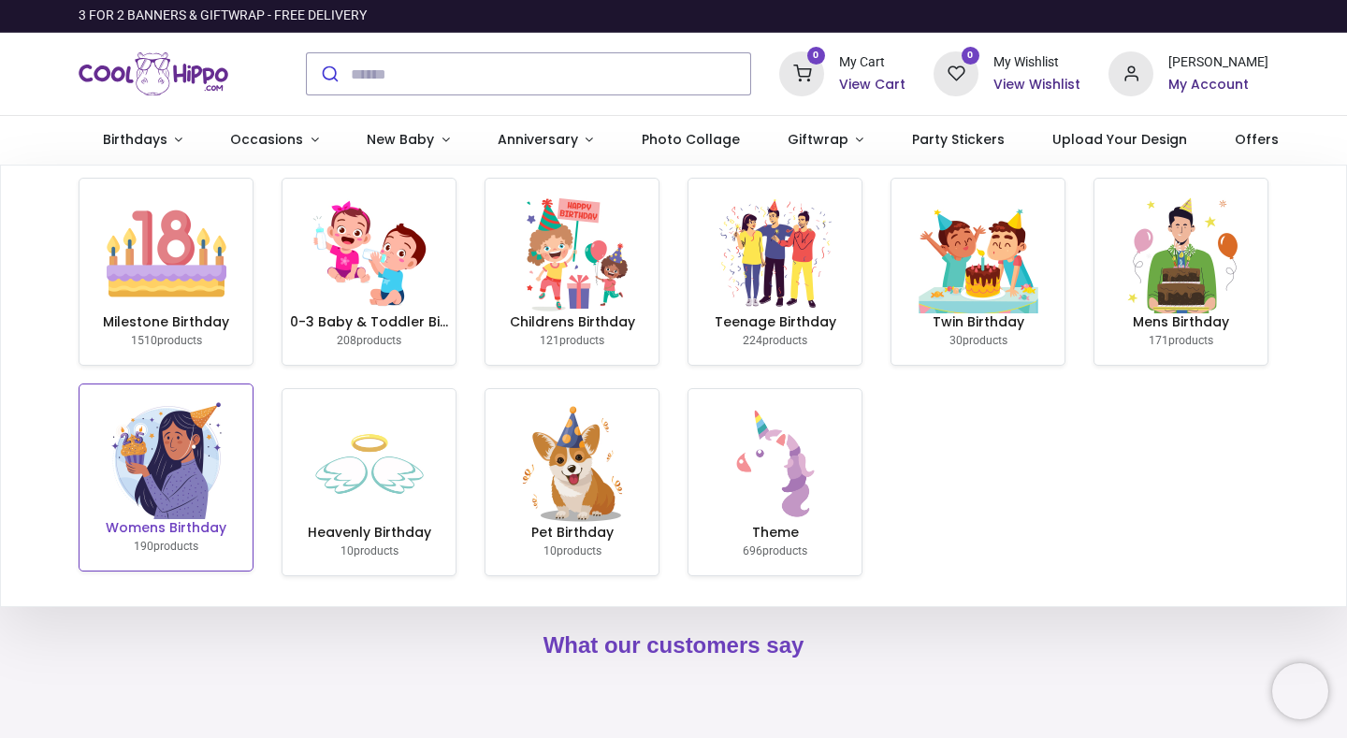
click at [190, 449] on img at bounding box center [167, 459] width 120 height 120
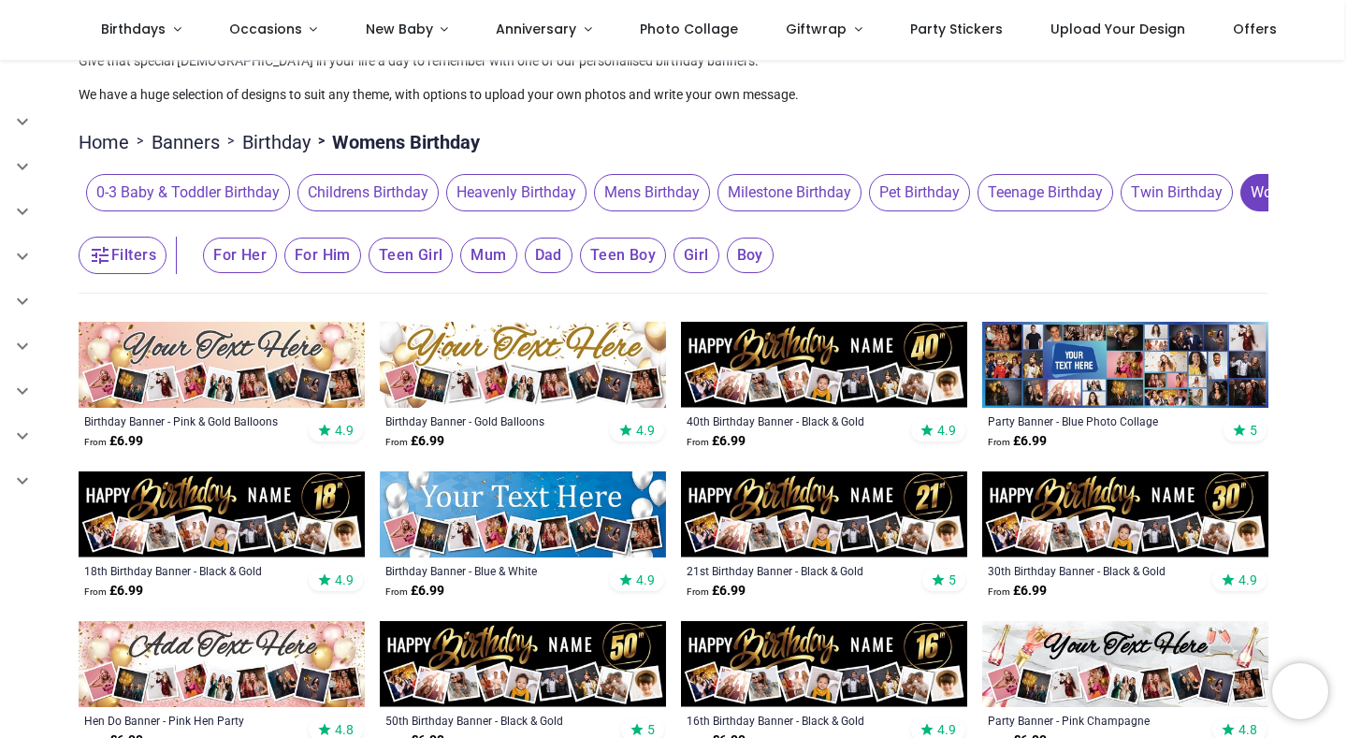
scroll to position [307, 0]
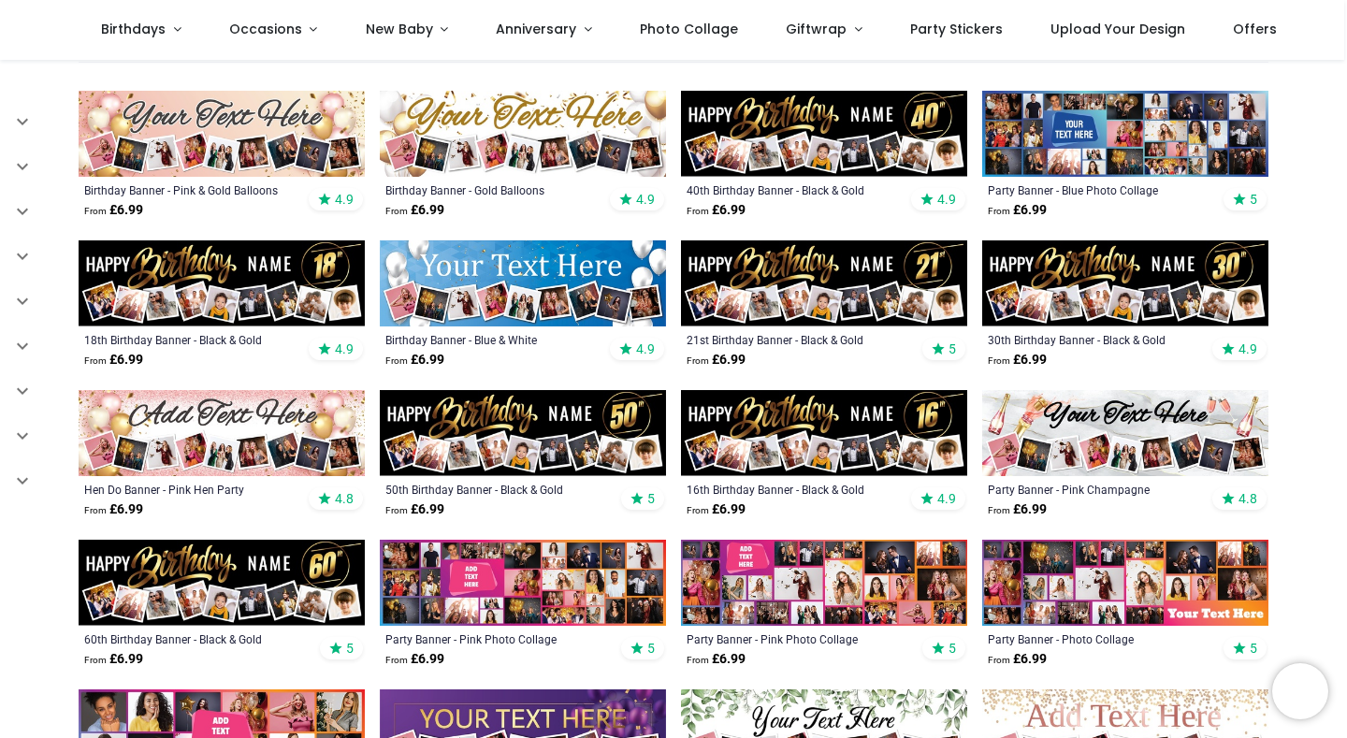
type input "**********"
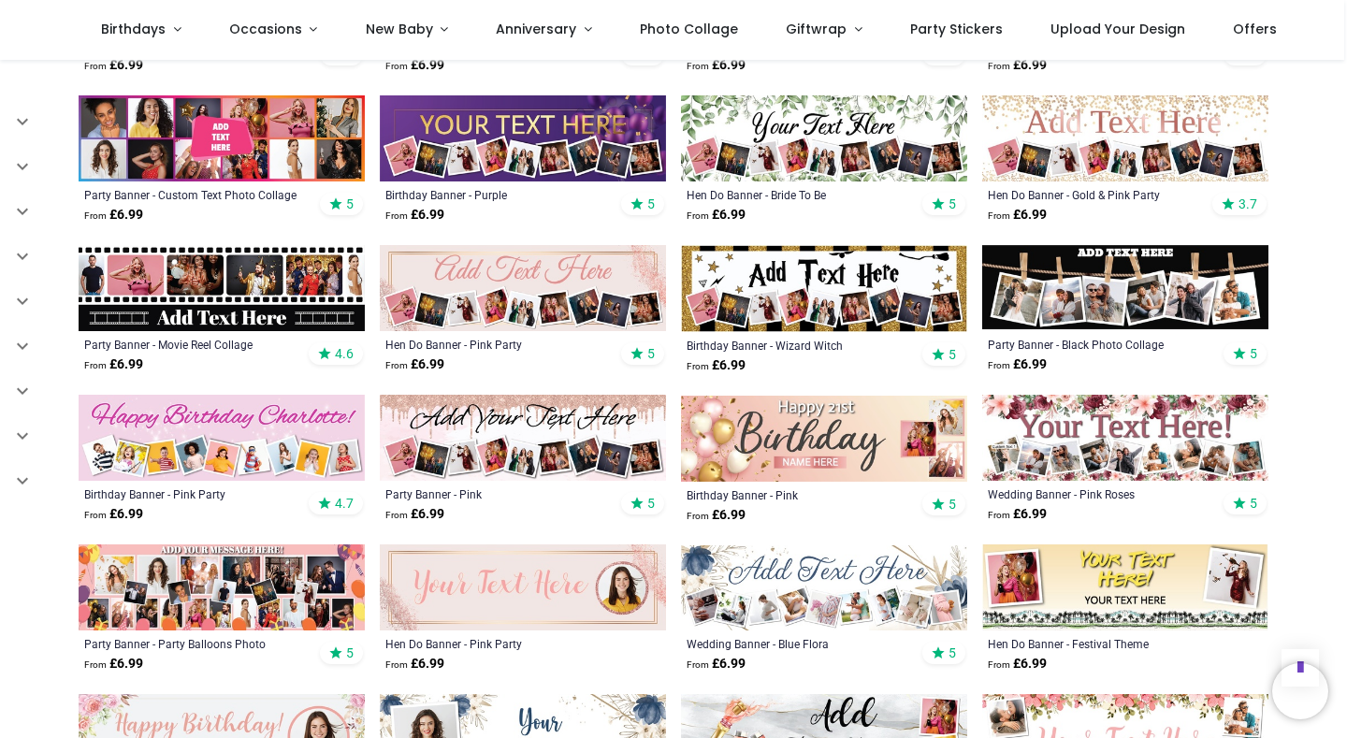
scroll to position [909, 0]
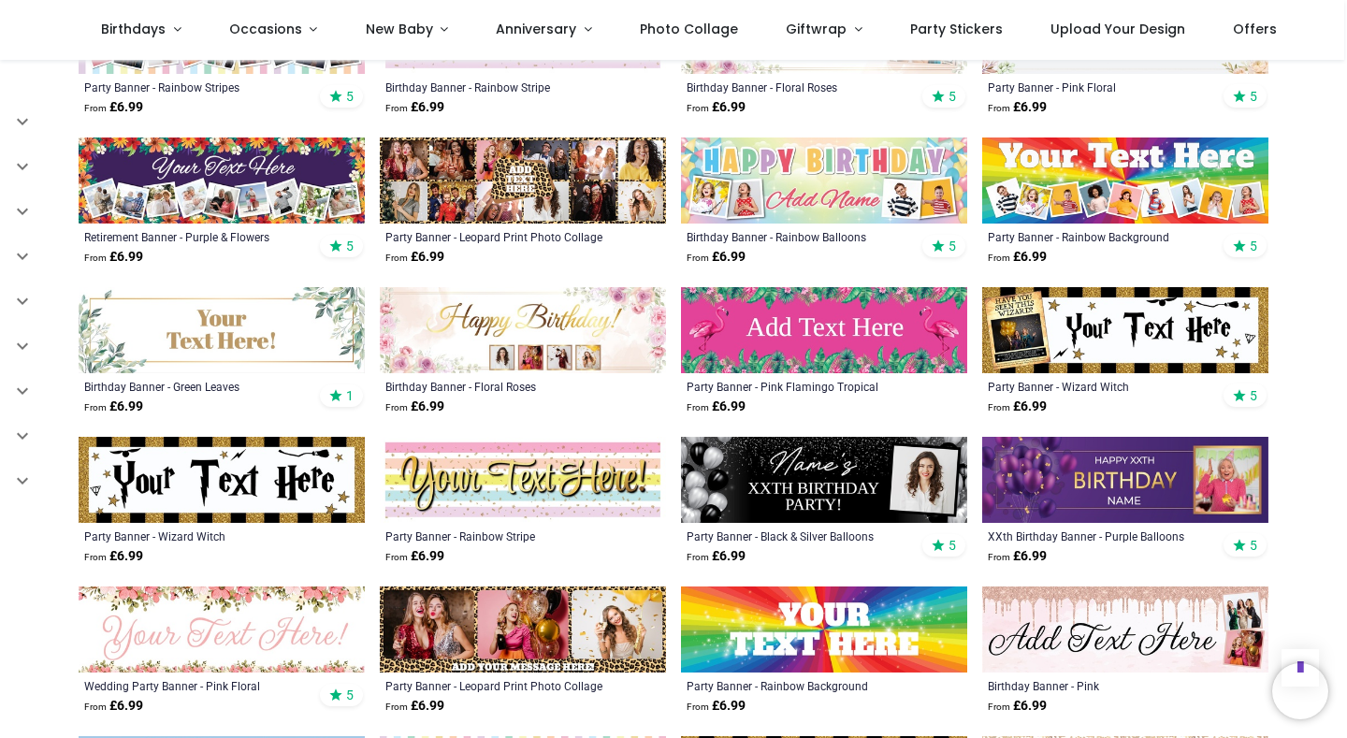
scroll to position [2208, 0]
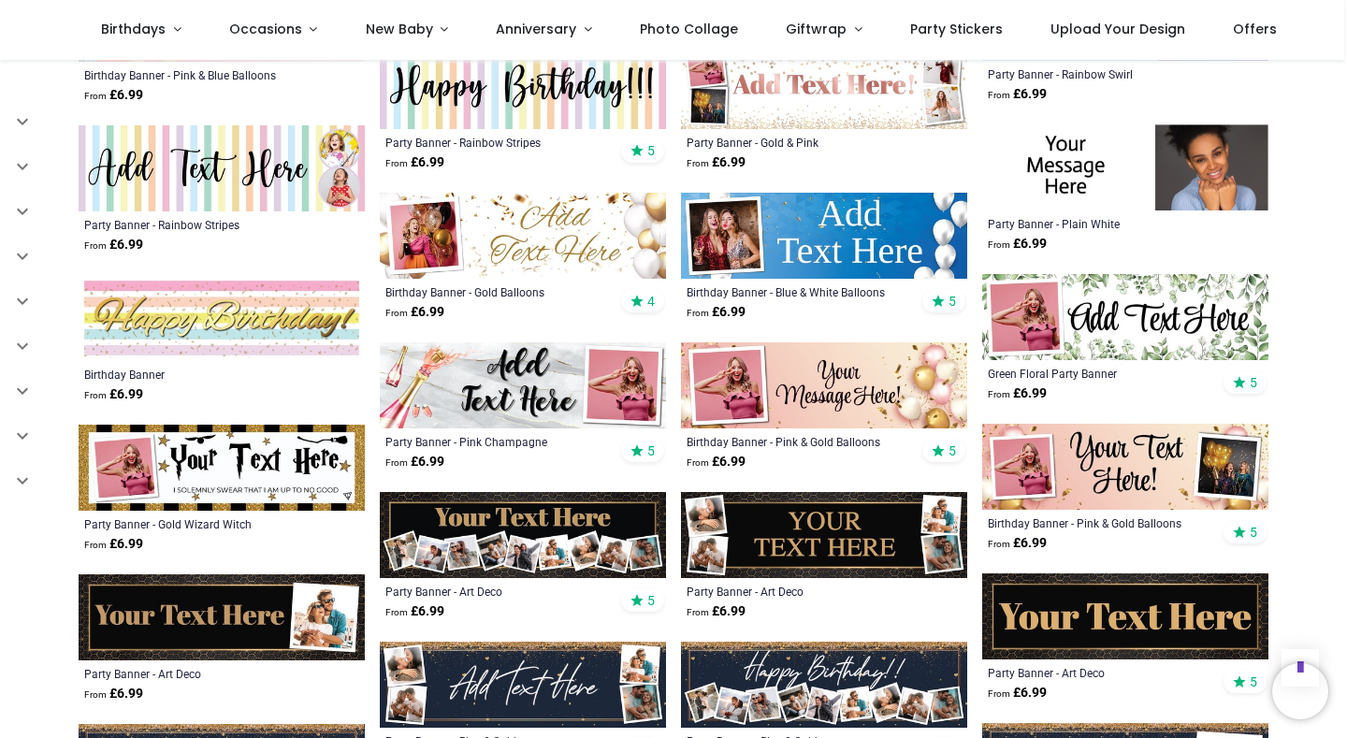
scroll to position [3663, 0]
